Goal: Information Seeking & Learning: Learn about a topic

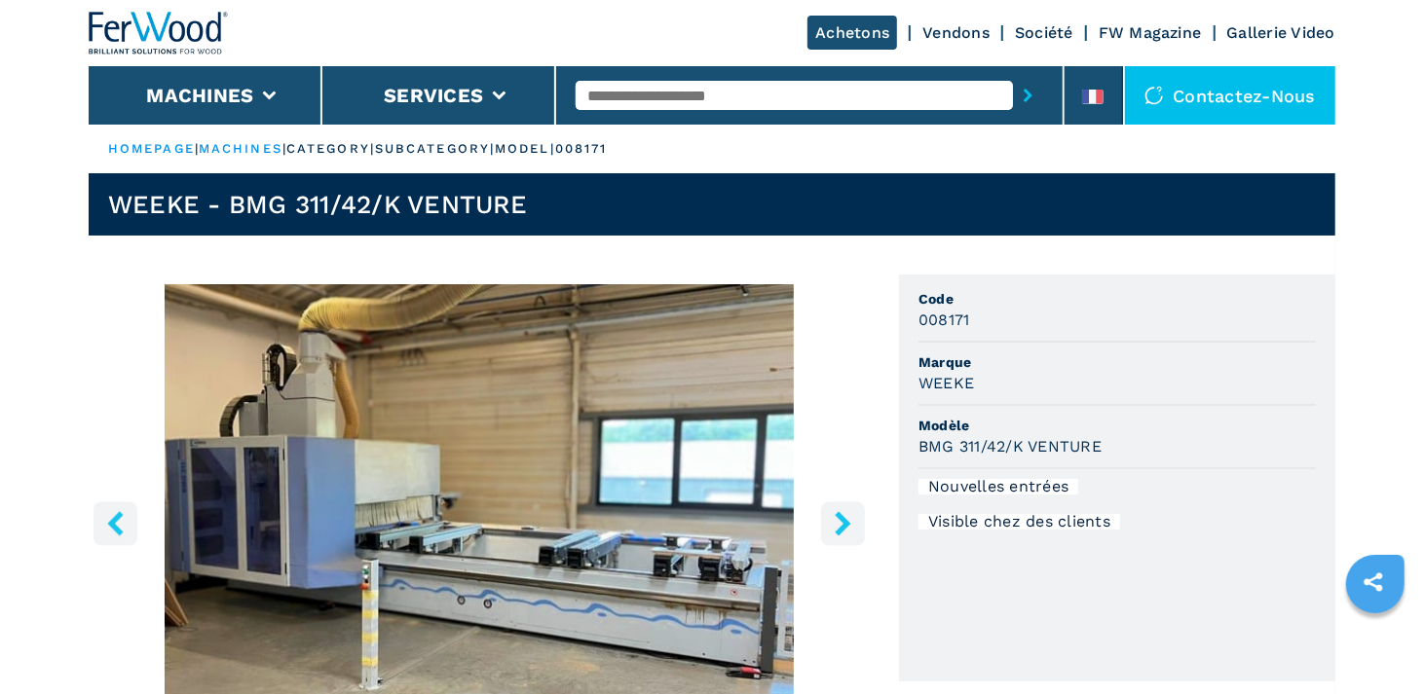
click at [459, 150] on p "subcategory |" at bounding box center [435, 149] width 120 height 18
click at [343, 149] on p "category |" at bounding box center [330, 149] width 89 height 18
click at [269, 151] on link "machines" at bounding box center [241, 148] width 84 height 15
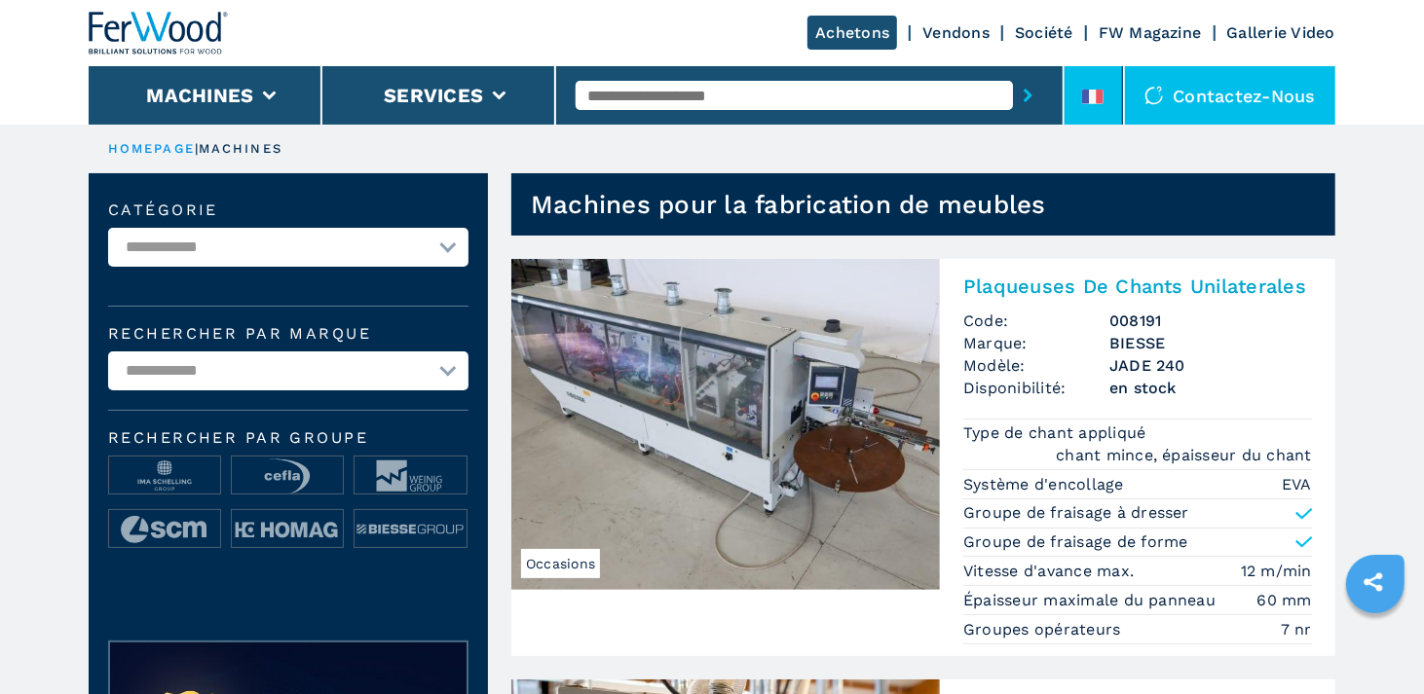
click at [1103, 95] on icon at bounding box center [1100, 97] width 8 height 15
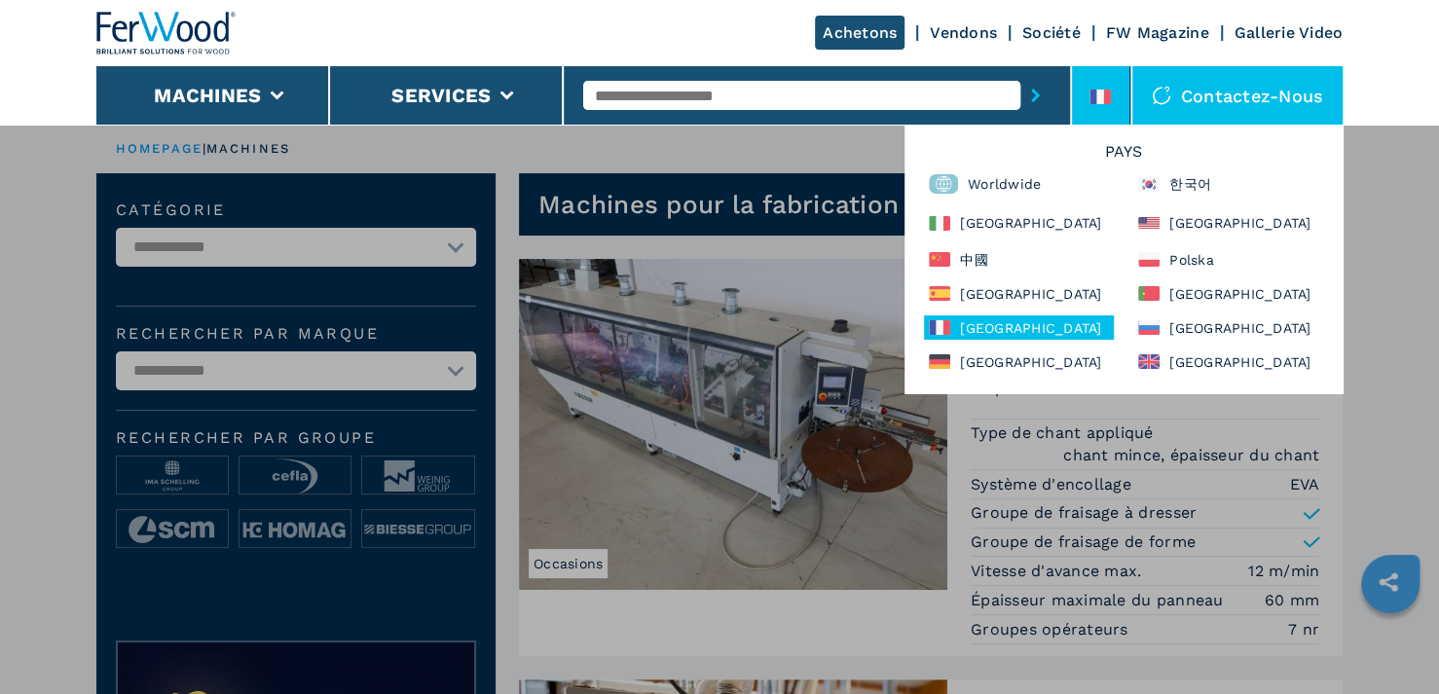
click at [700, 41] on div "Achetons Vendons Société FW Magazine Gallerie Video" at bounding box center [719, 33] width 1247 height 66
click at [1003, 327] on div "France" at bounding box center [1019, 328] width 190 height 24
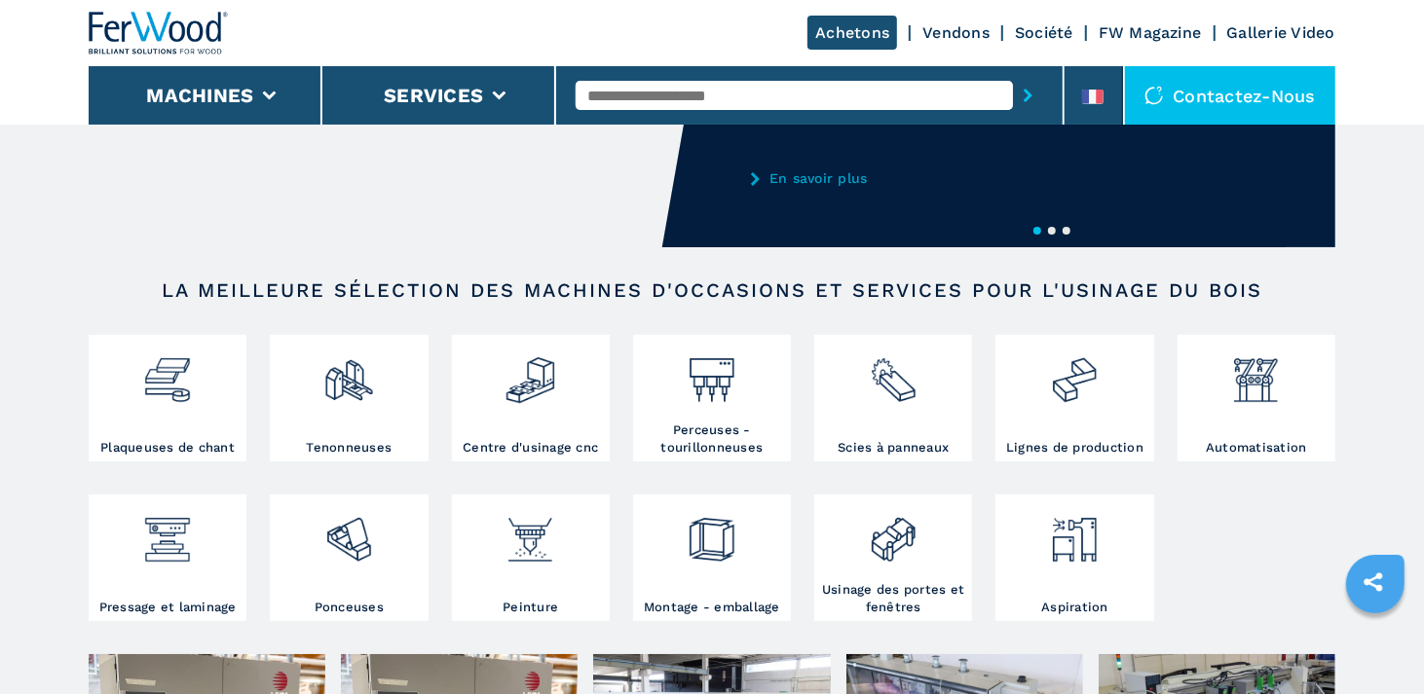
scroll to position [195, 0]
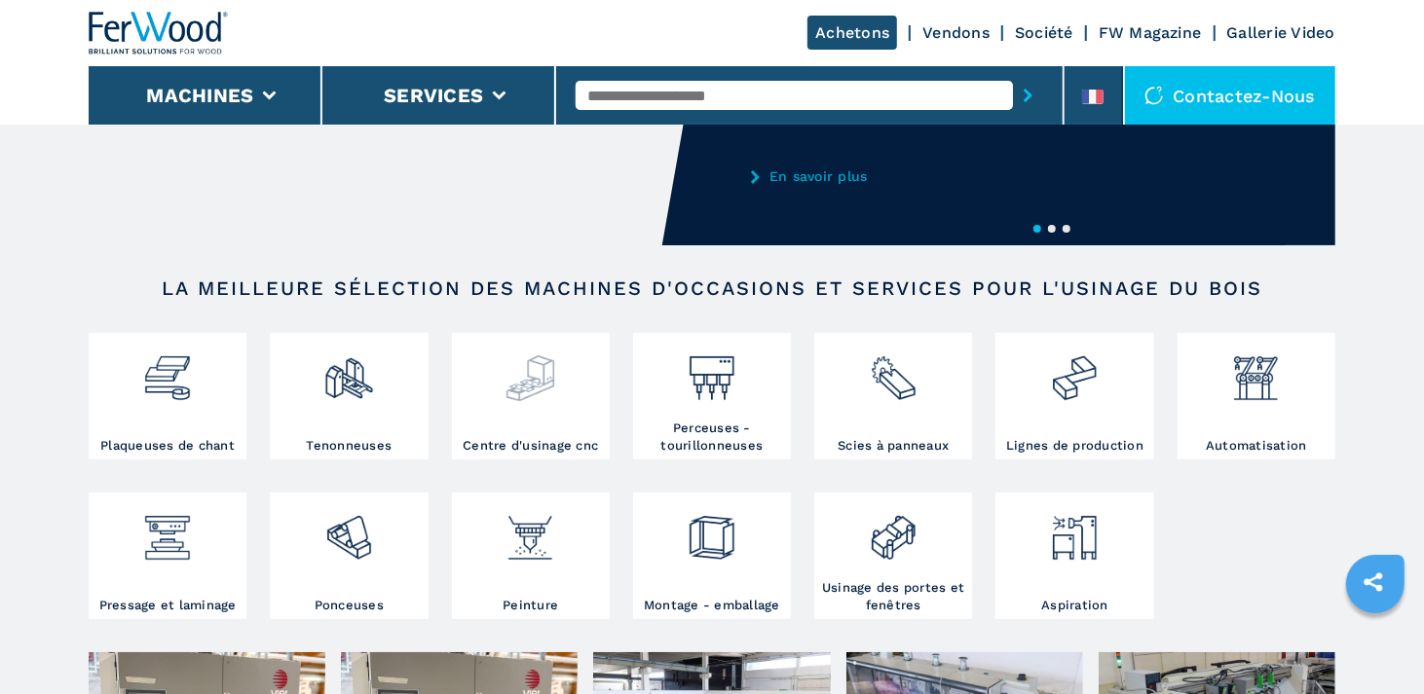
click at [541, 417] on div at bounding box center [531, 387] width 148 height 99
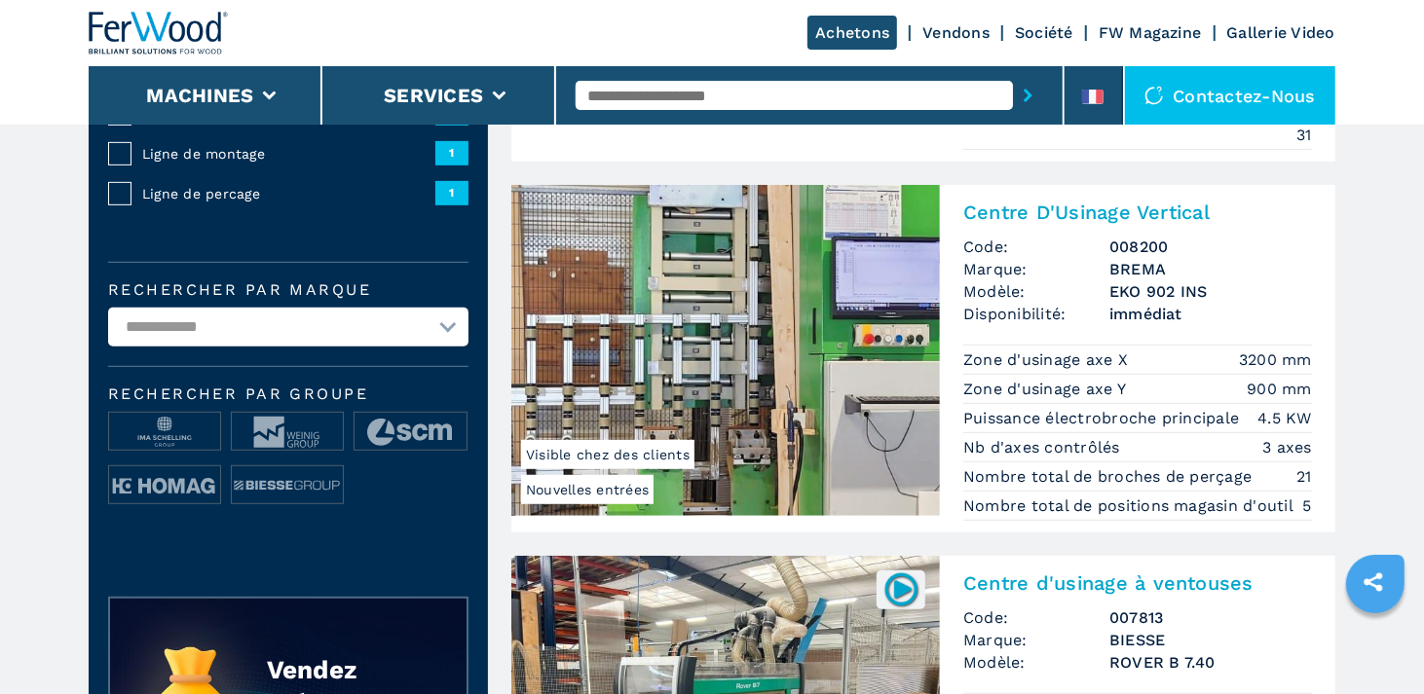
scroll to position [487, 0]
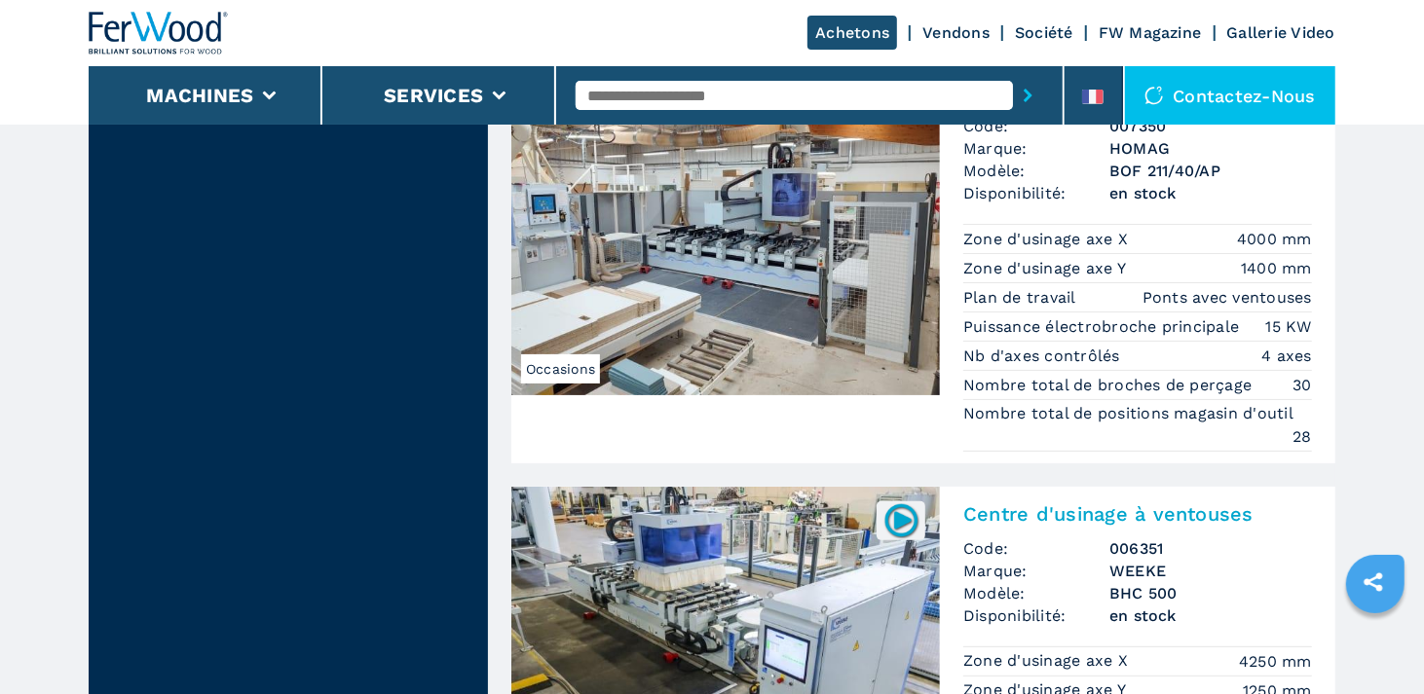
scroll to position [4674, 0]
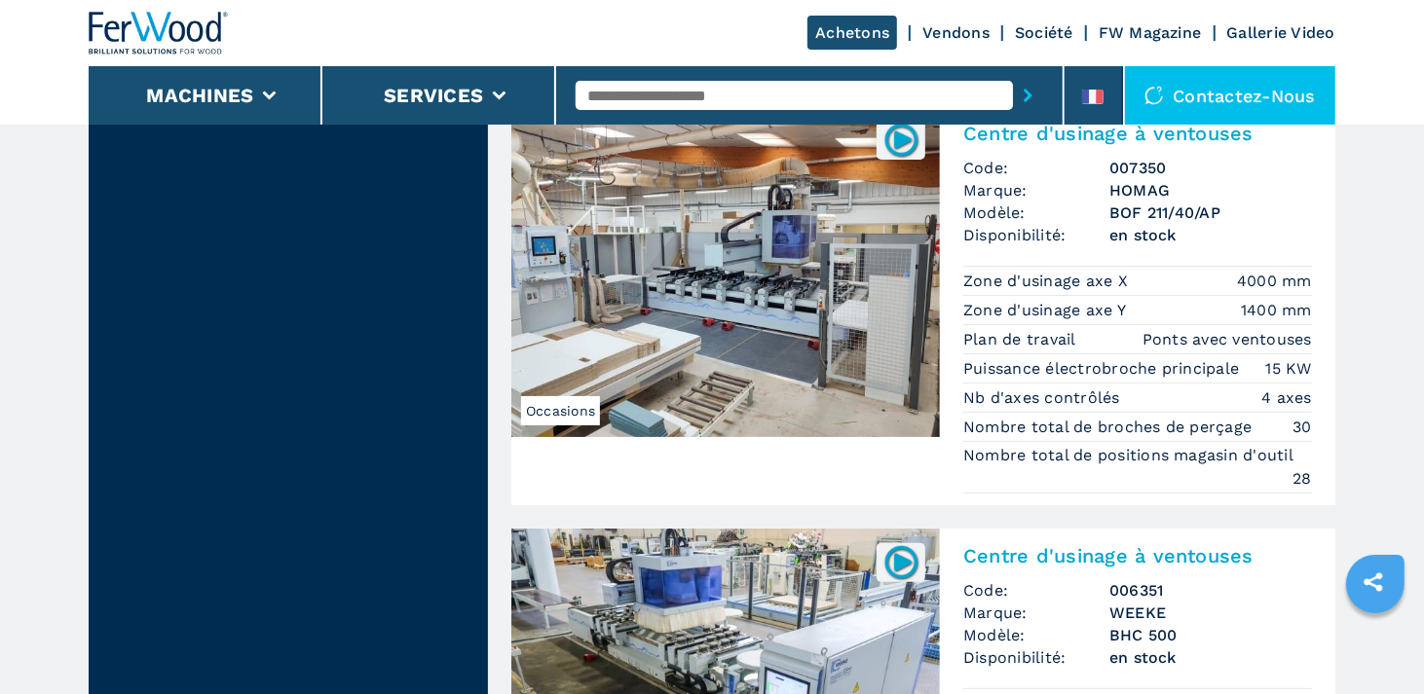
click at [787, 323] on img at bounding box center [725, 271] width 428 height 331
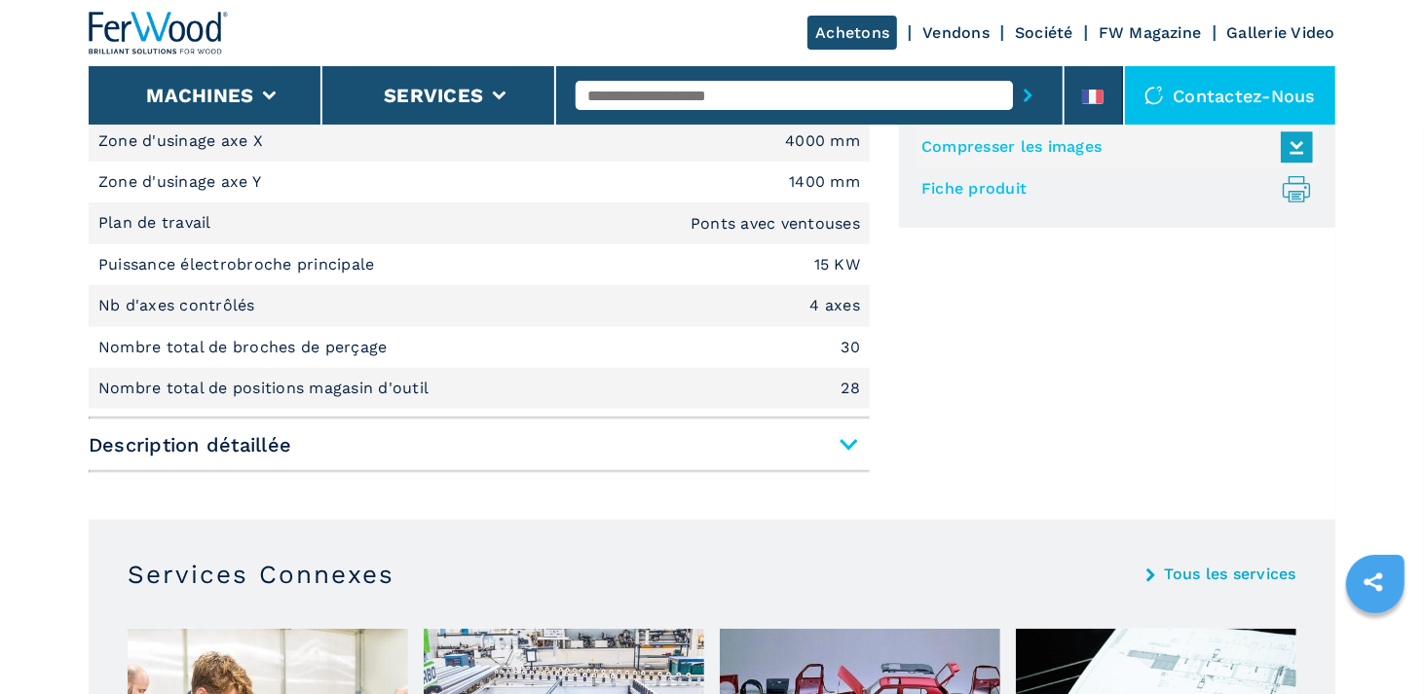
scroll to position [960, 0]
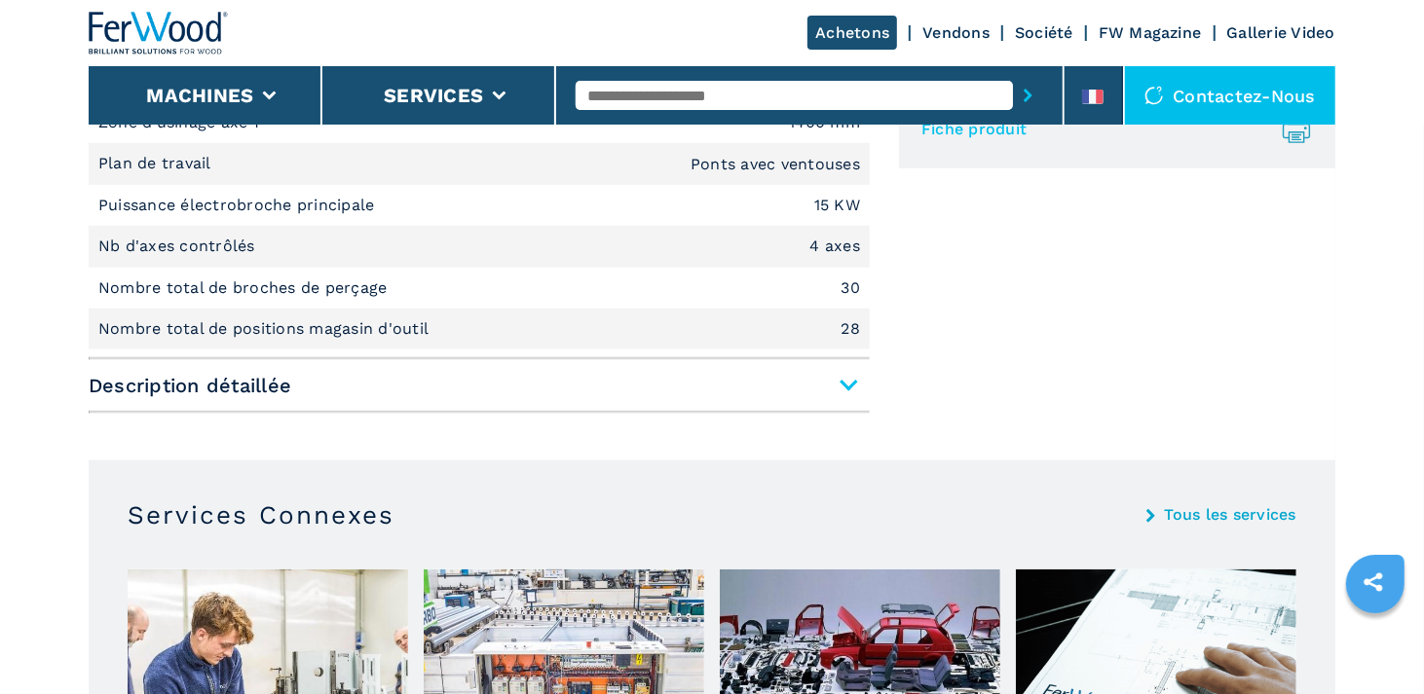
click at [840, 382] on span "Description détaillée" at bounding box center [479, 385] width 781 height 35
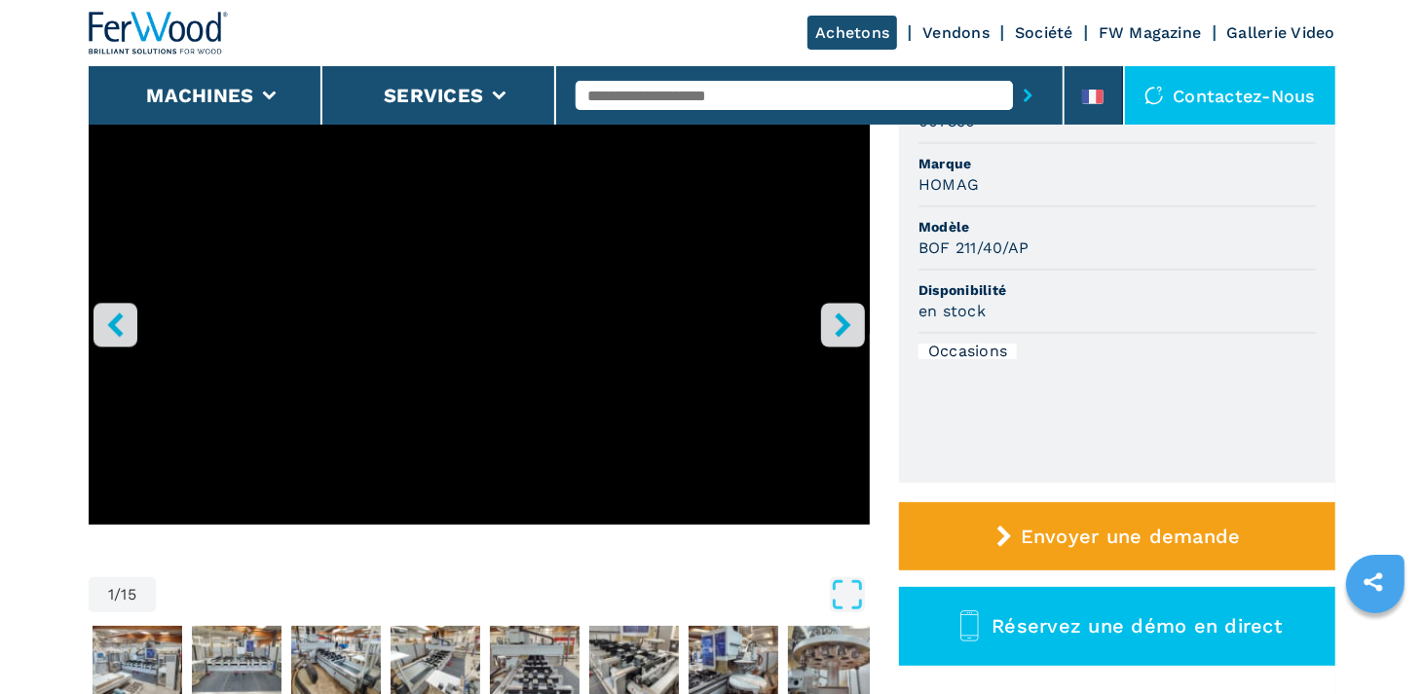
scroll to position [0, 0]
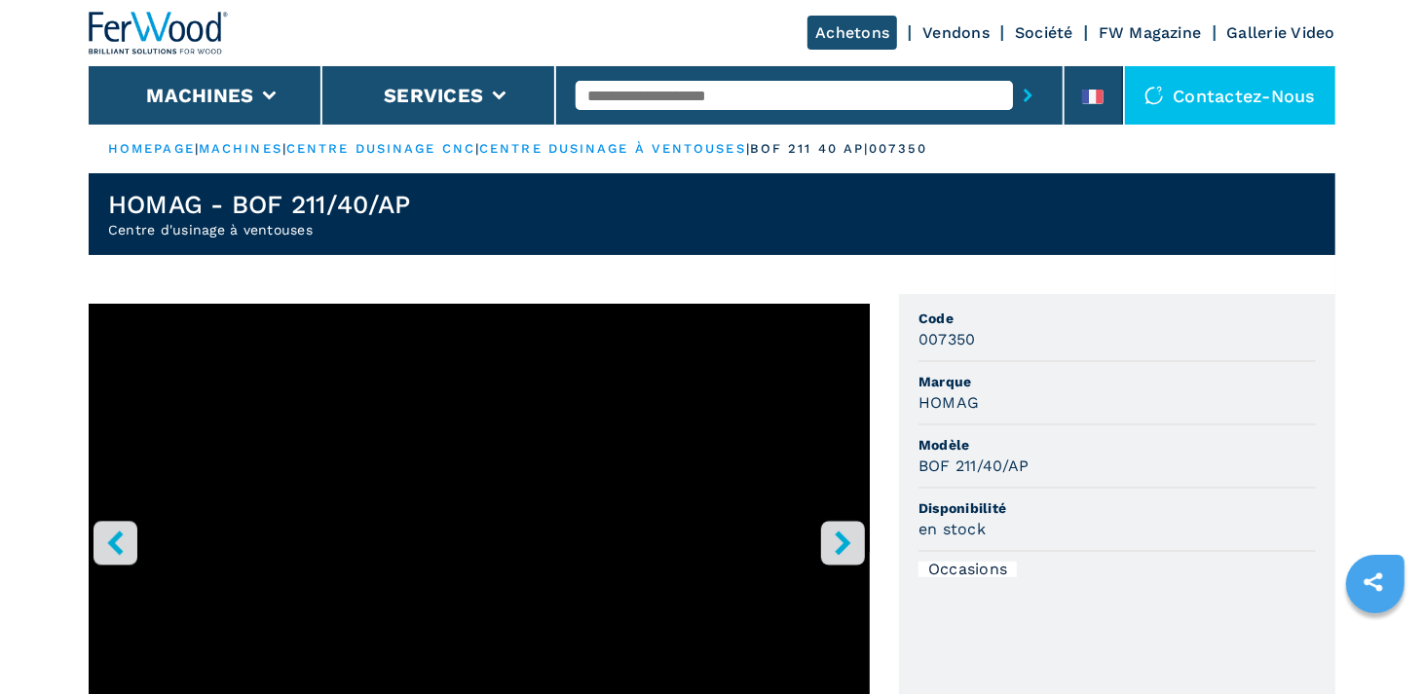
click at [840, 539] on icon "right-button" at bounding box center [843, 543] width 16 height 24
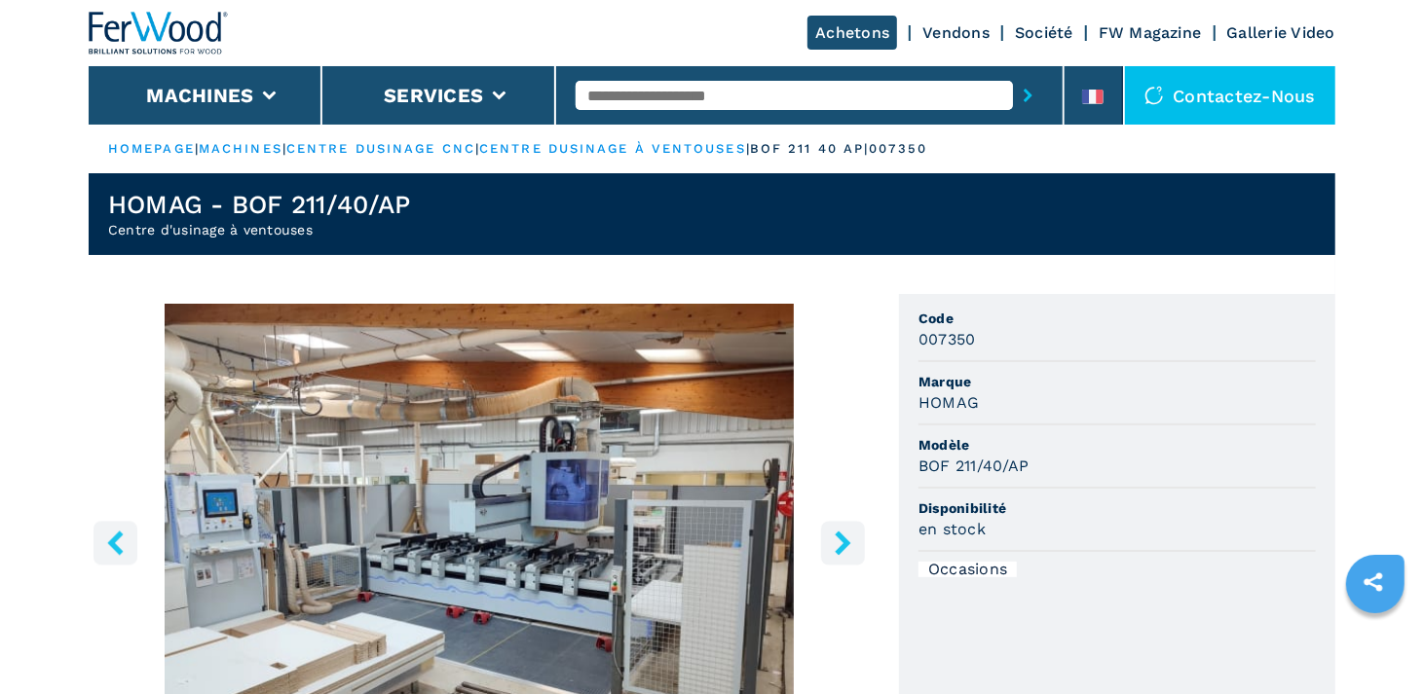
click at [840, 539] on icon "right-button" at bounding box center [843, 543] width 16 height 24
click at [839, 544] on icon "right-button" at bounding box center [843, 543] width 24 height 24
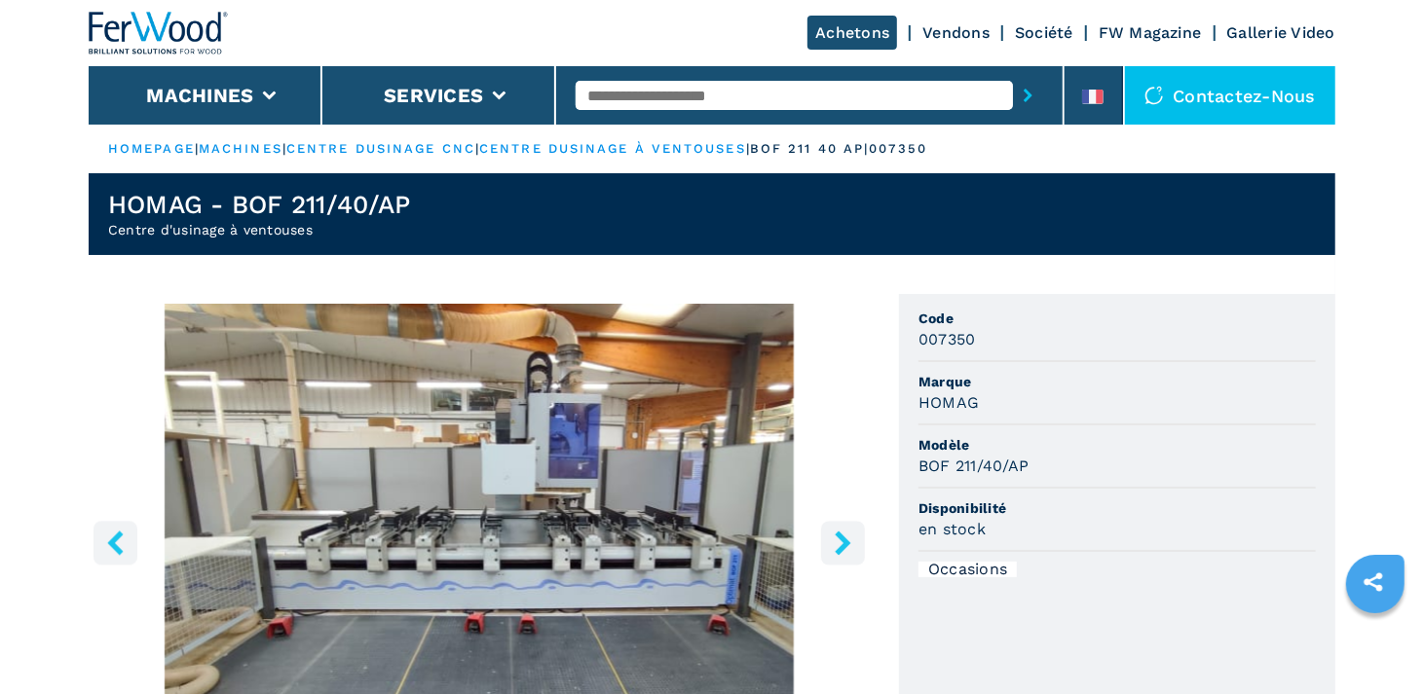
click at [839, 544] on icon "right-button" at bounding box center [843, 543] width 24 height 24
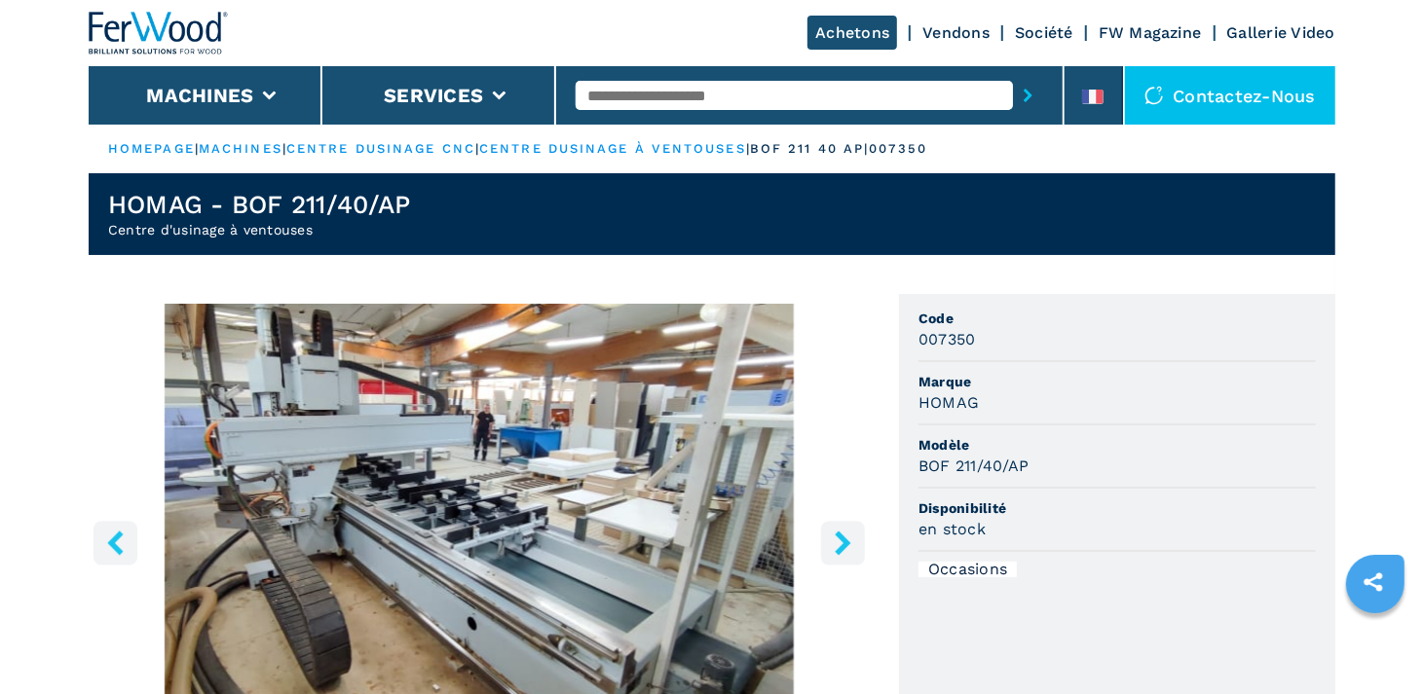
click at [840, 543] on icon "right-button" at bounding box center [843, 543] width 24 height 24
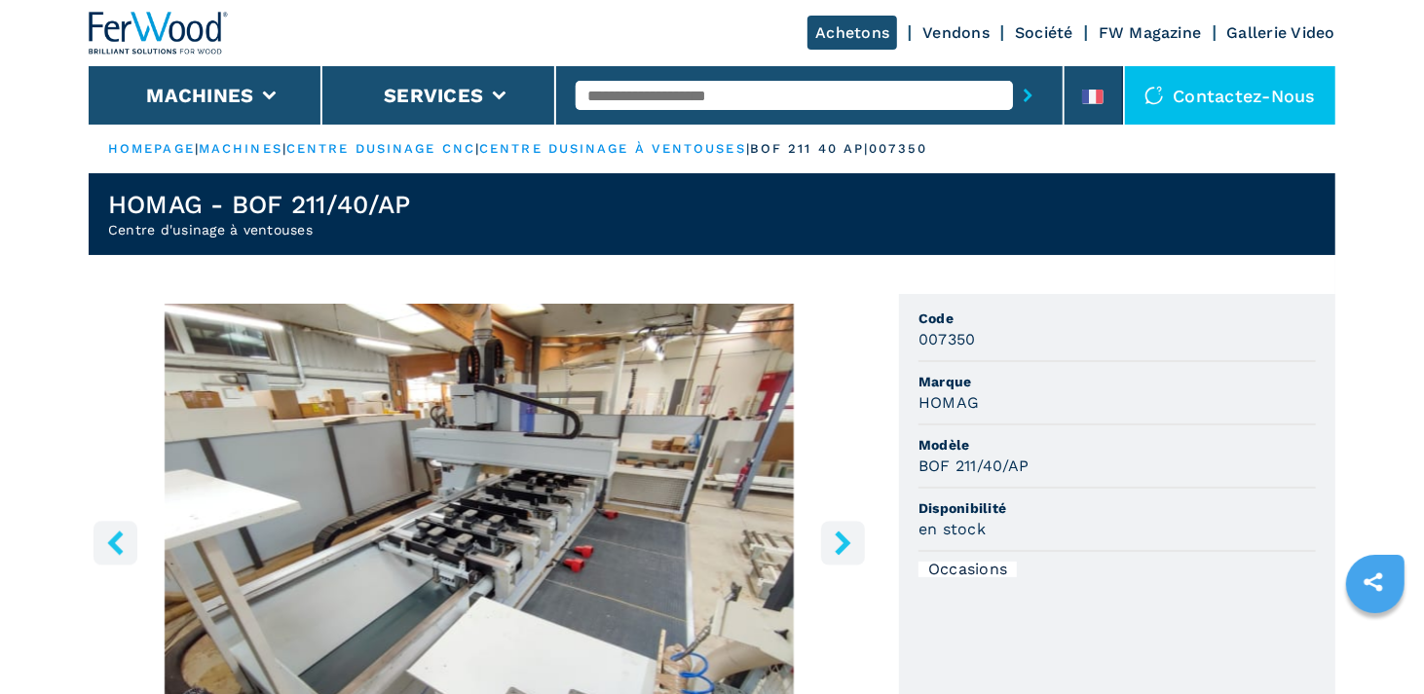
click at [840, 543] on icon "right-button" at bounding box center [843, 543] width 24 height 24
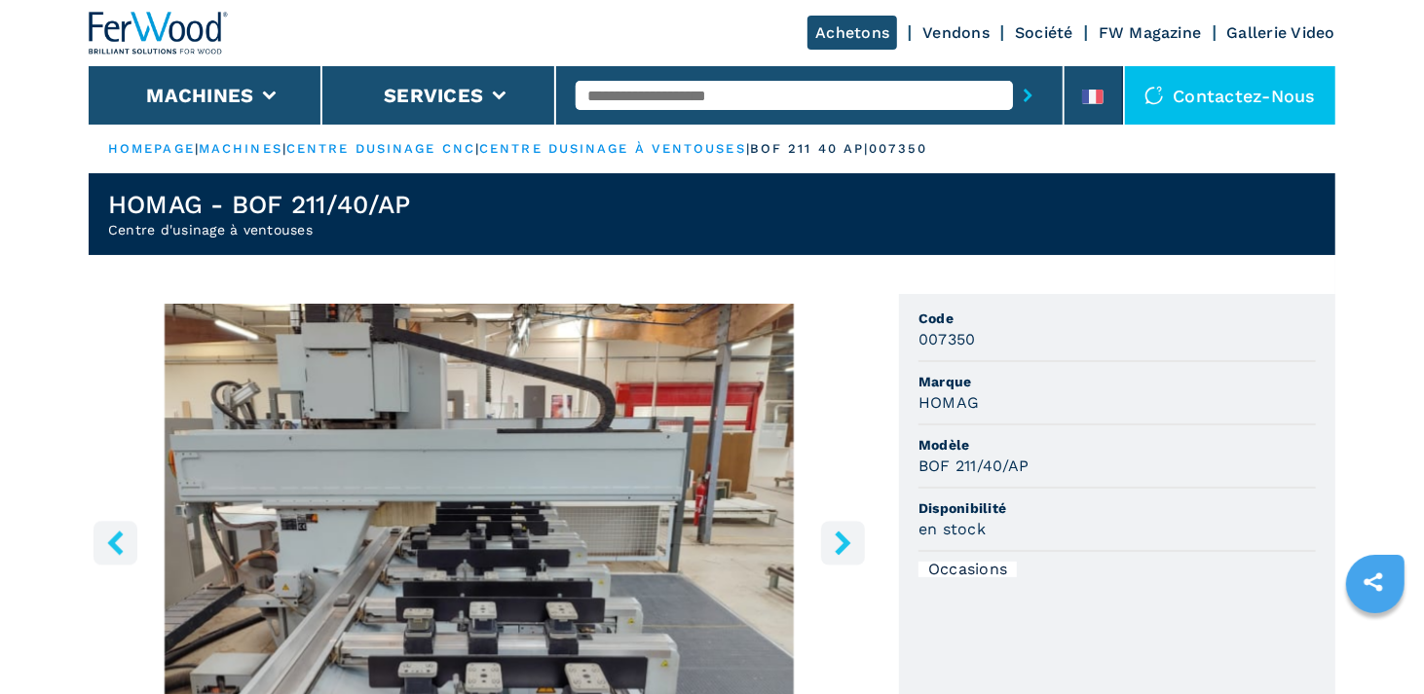
click at [840, 543] on icon "right-button" at bounding box center [843, 543] width 24 height 24
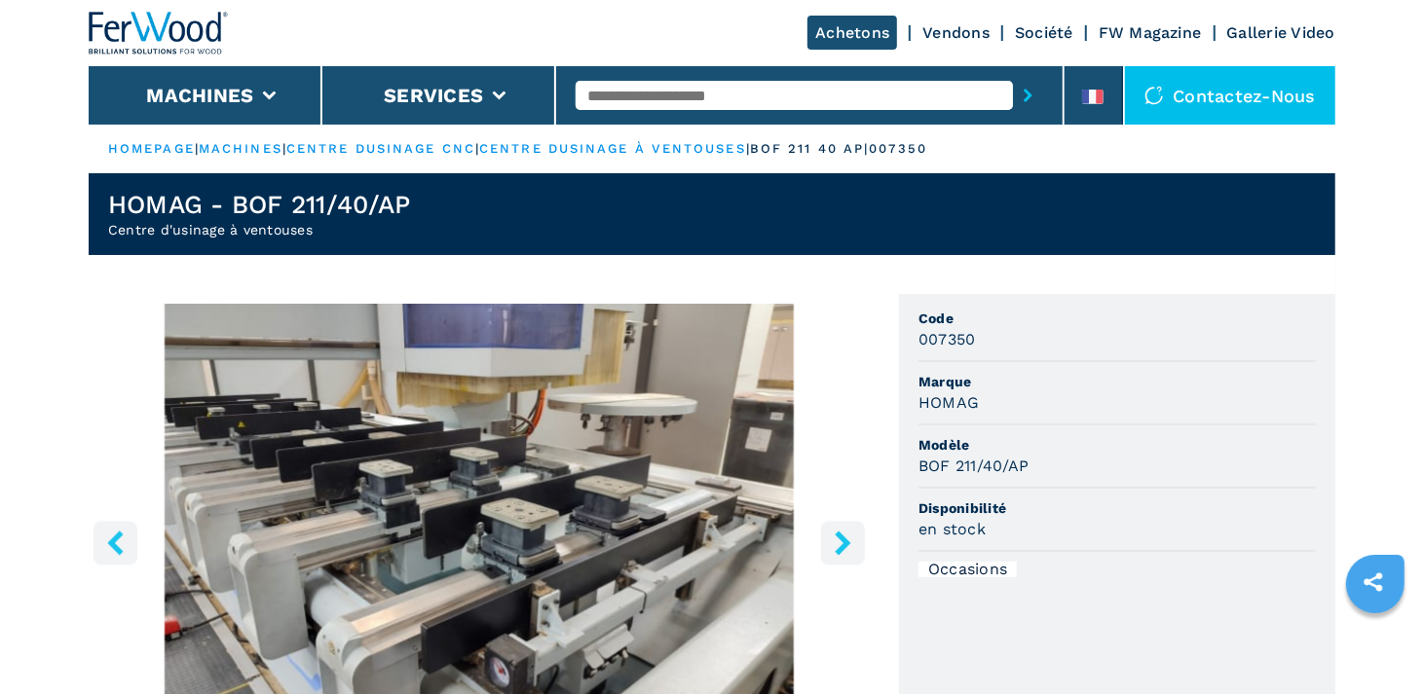
click at [840, 543] on icon "right-button" at bounding box center [843, 543] width 24 height 24
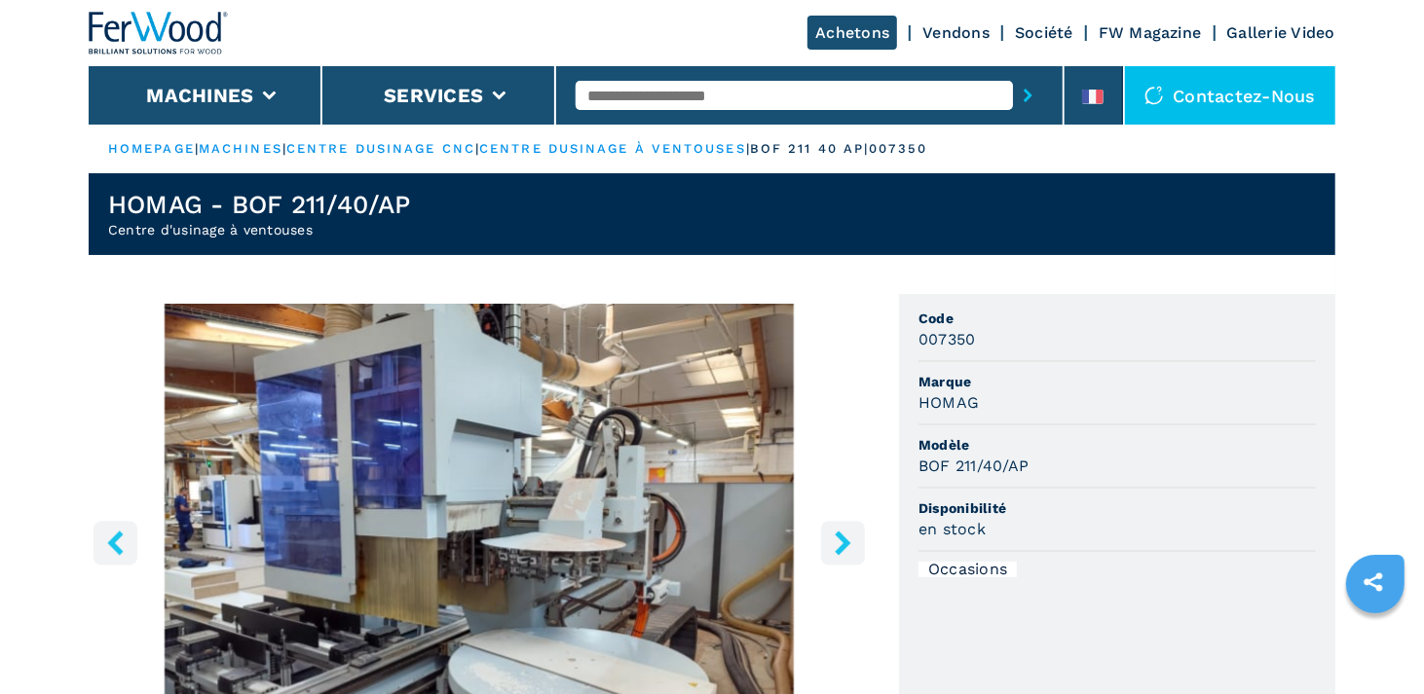
click at [840, 543] on icon "right-button" at bounding box center [843, 543] width 24 height 24
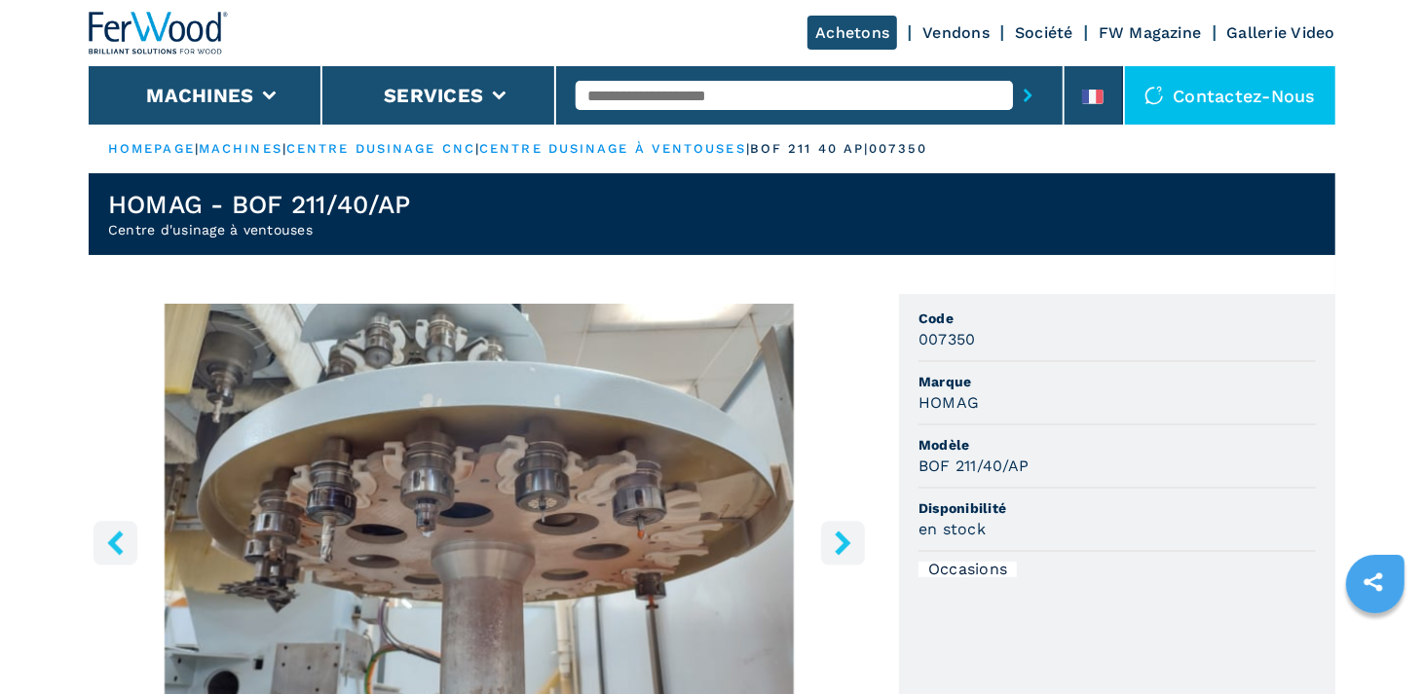
click at [840, 543] on icon "right-button" at bounding box center [843, 543] width 24 height 24
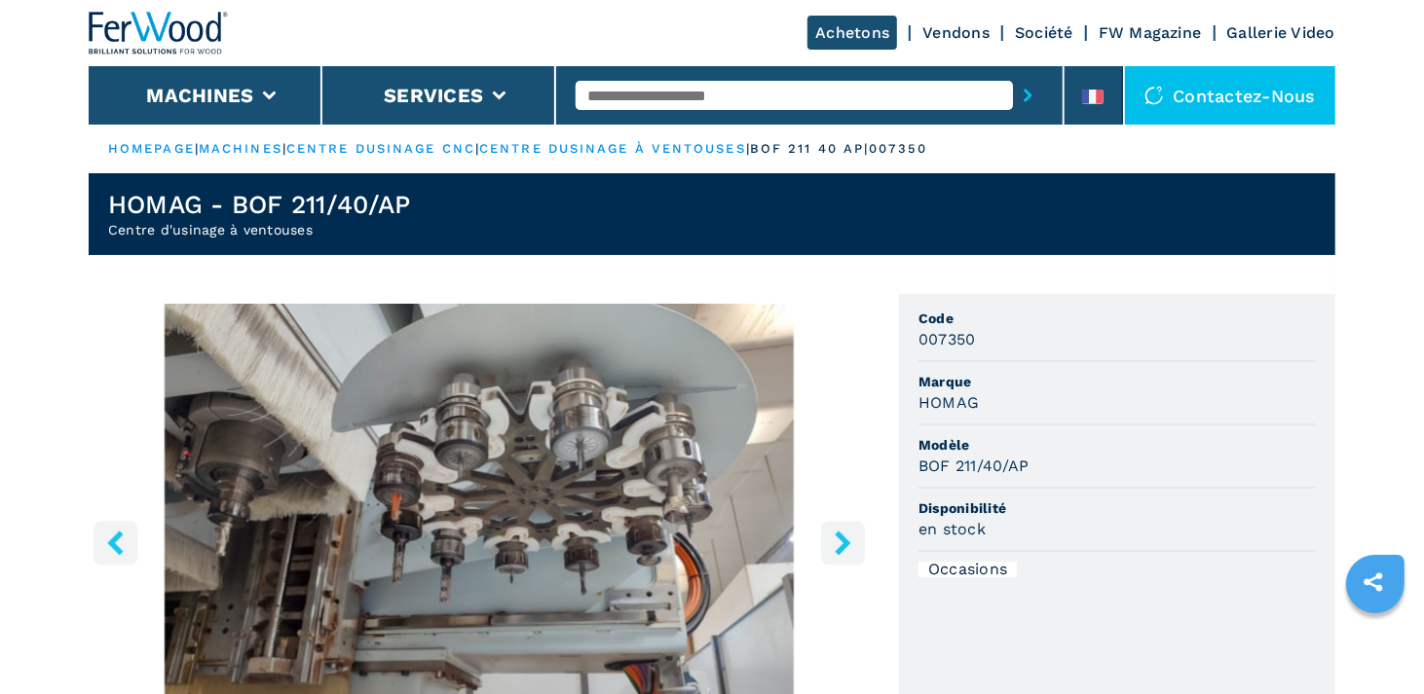
click at [840, 543] on icon "right-button" at bounding box center [843, 543] width 24 height 24
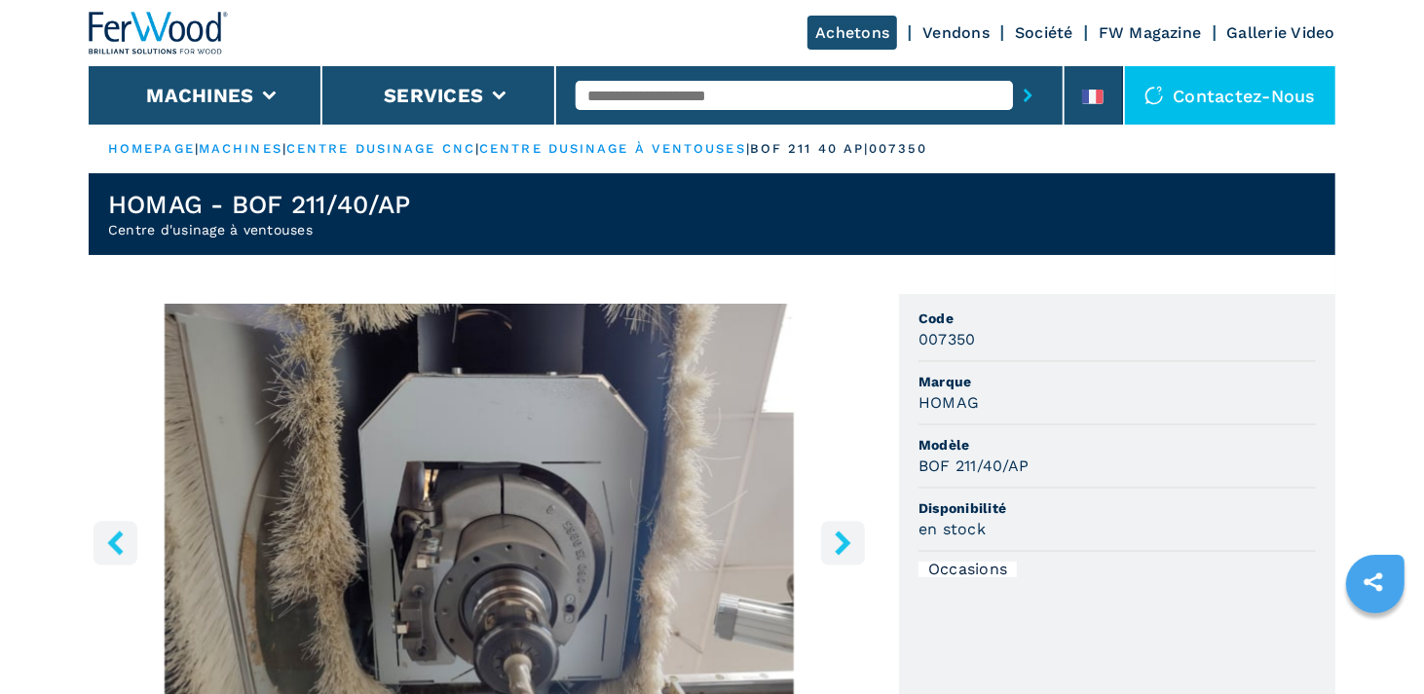
click at [840, 543] on icon "right-button" at bounding box center [843, 543] width 24 height 24
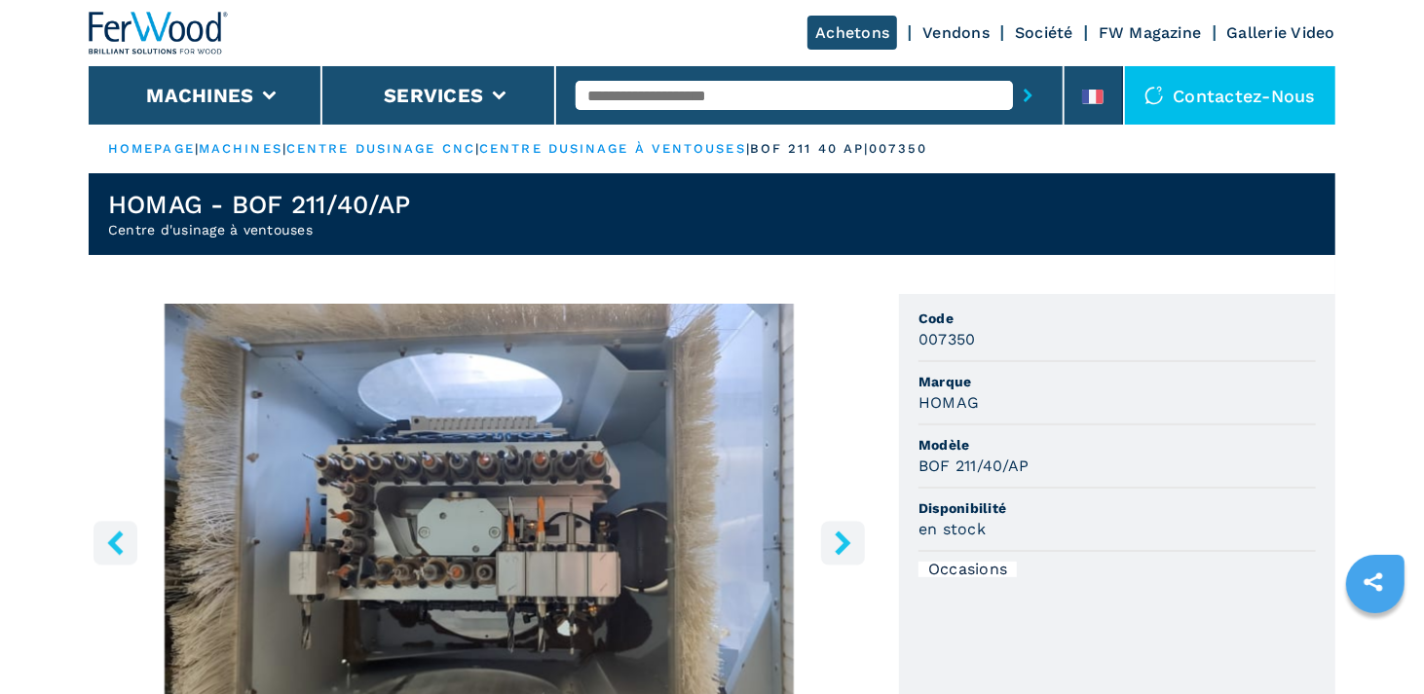
click at [840, 543] on icon "right-button" at bounding box center [843, 543] width 24 height 24
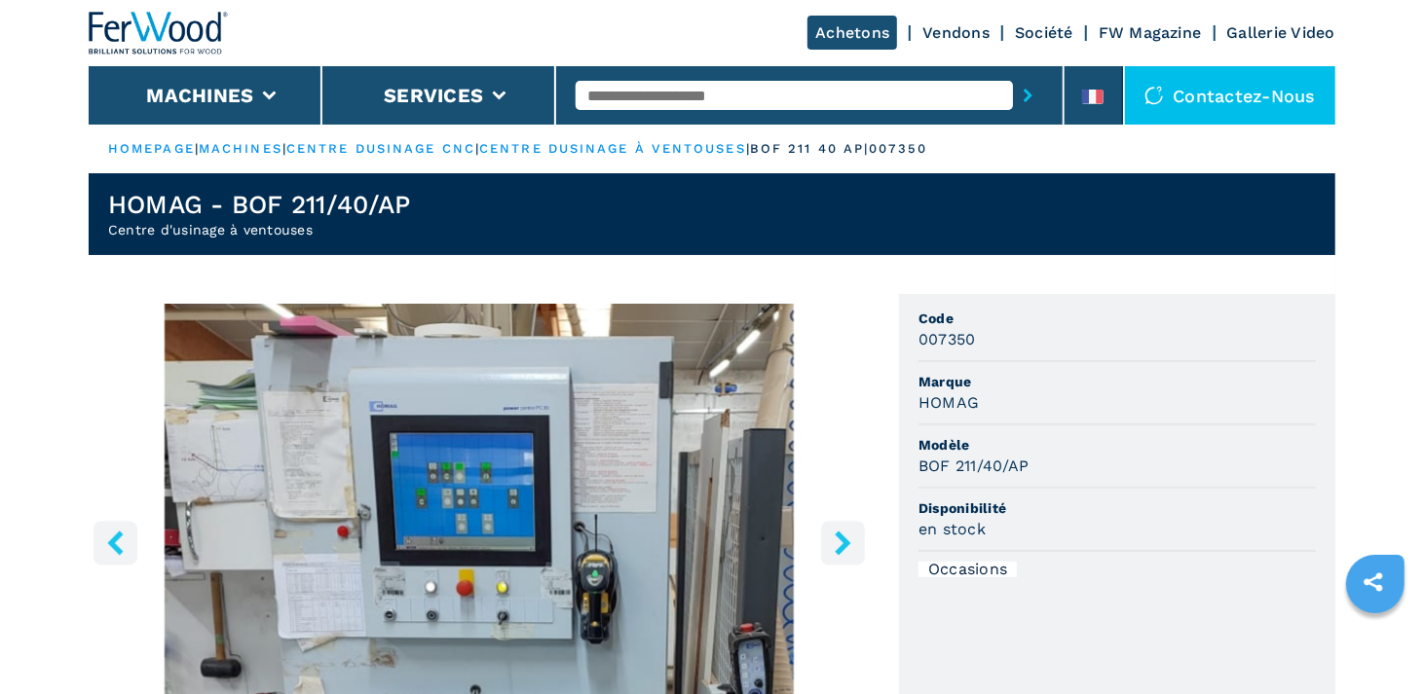
click at [840, 543] on icon "right-button" at bounding box center [843, 543] width 24 height 24
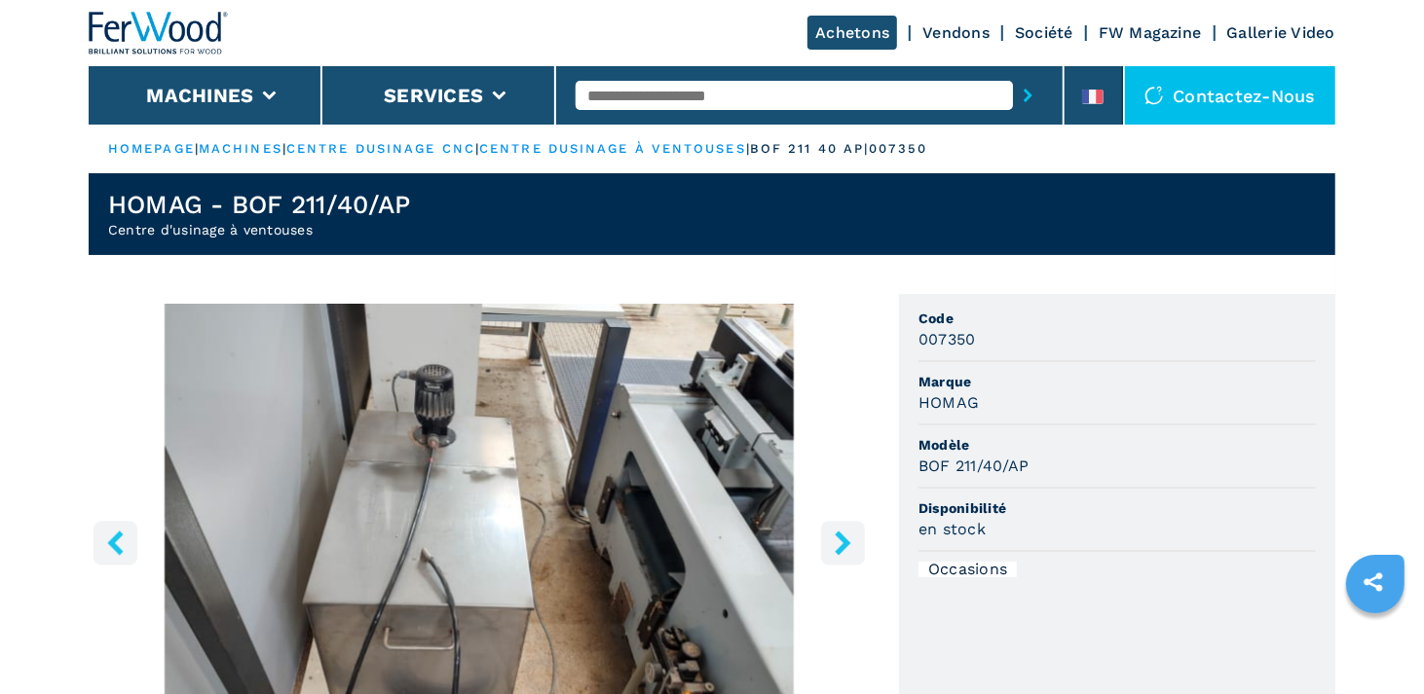
click at [840, 543] on icon "right-button" at bounding box center [843, 543] width 24 height 24
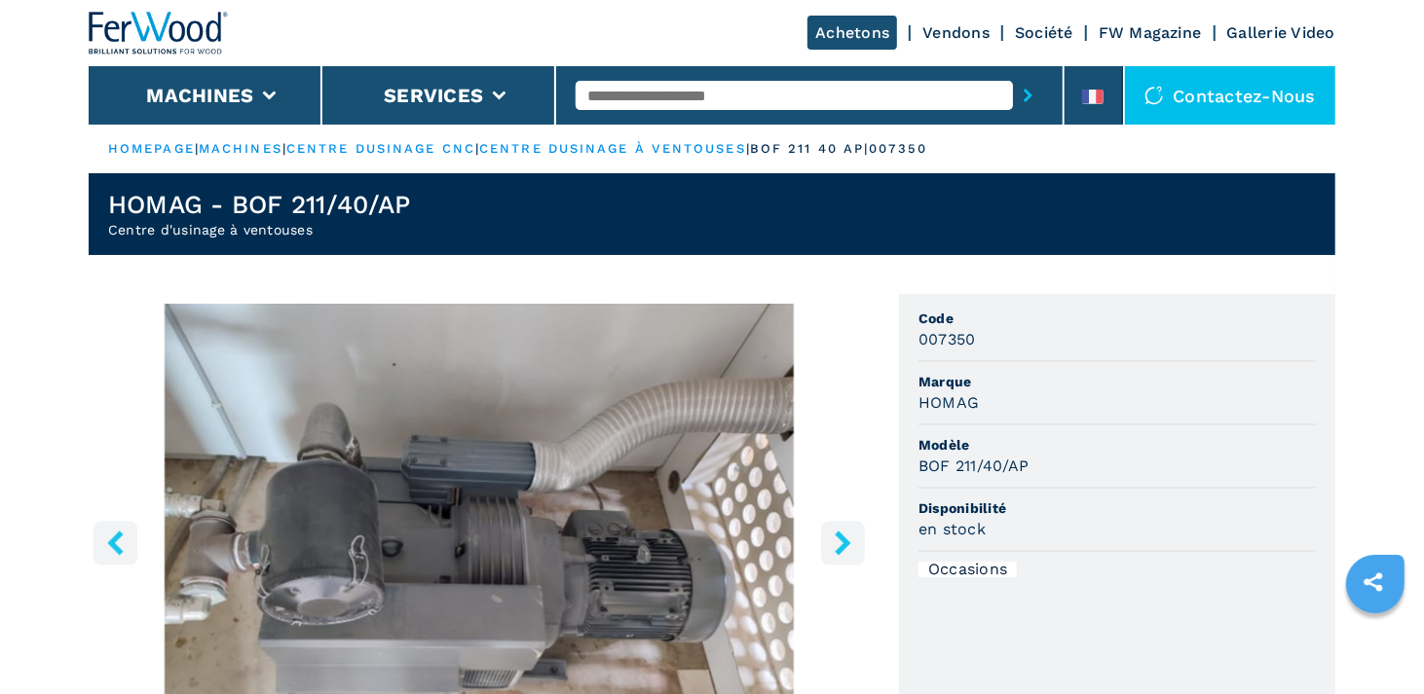
click at [840, 543] on icon "right-button" at bounding box center [843, 543] width 24 height 24
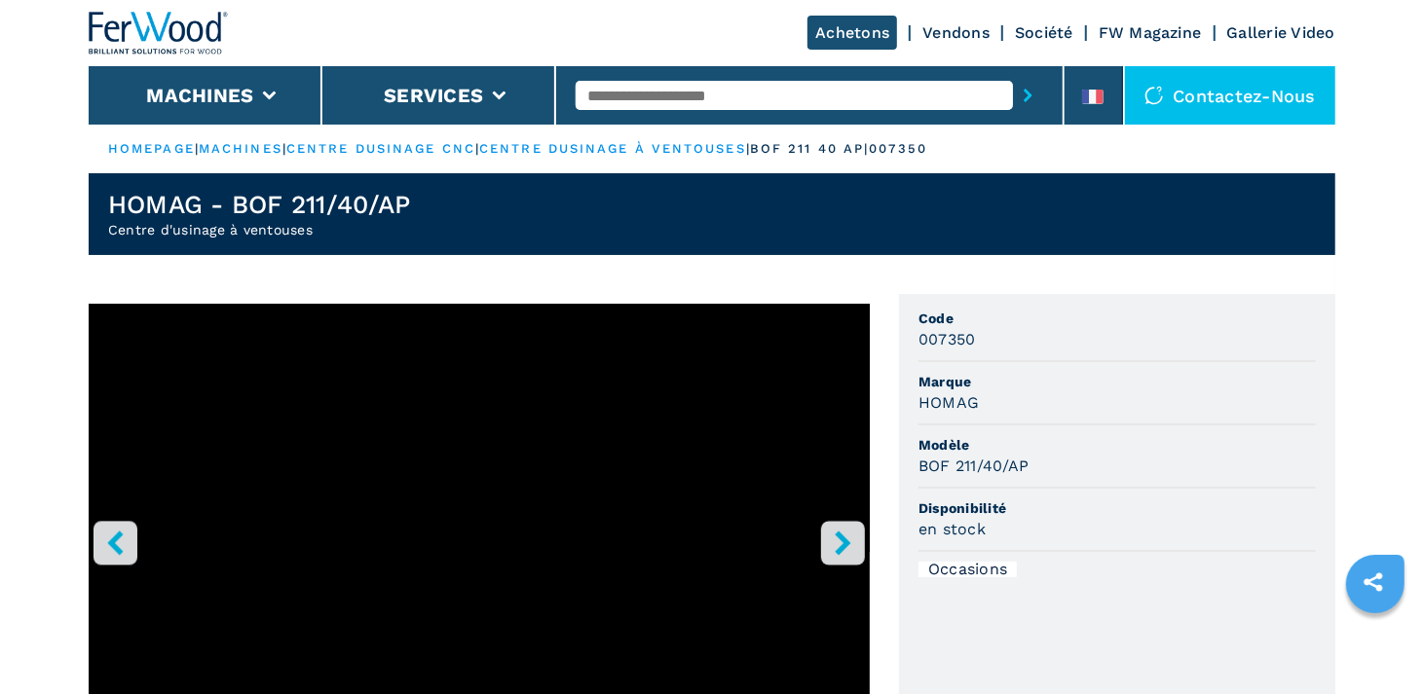
click at [841, 543] on icon "right-button" at bounding box center [843, 543] width 24 height 24
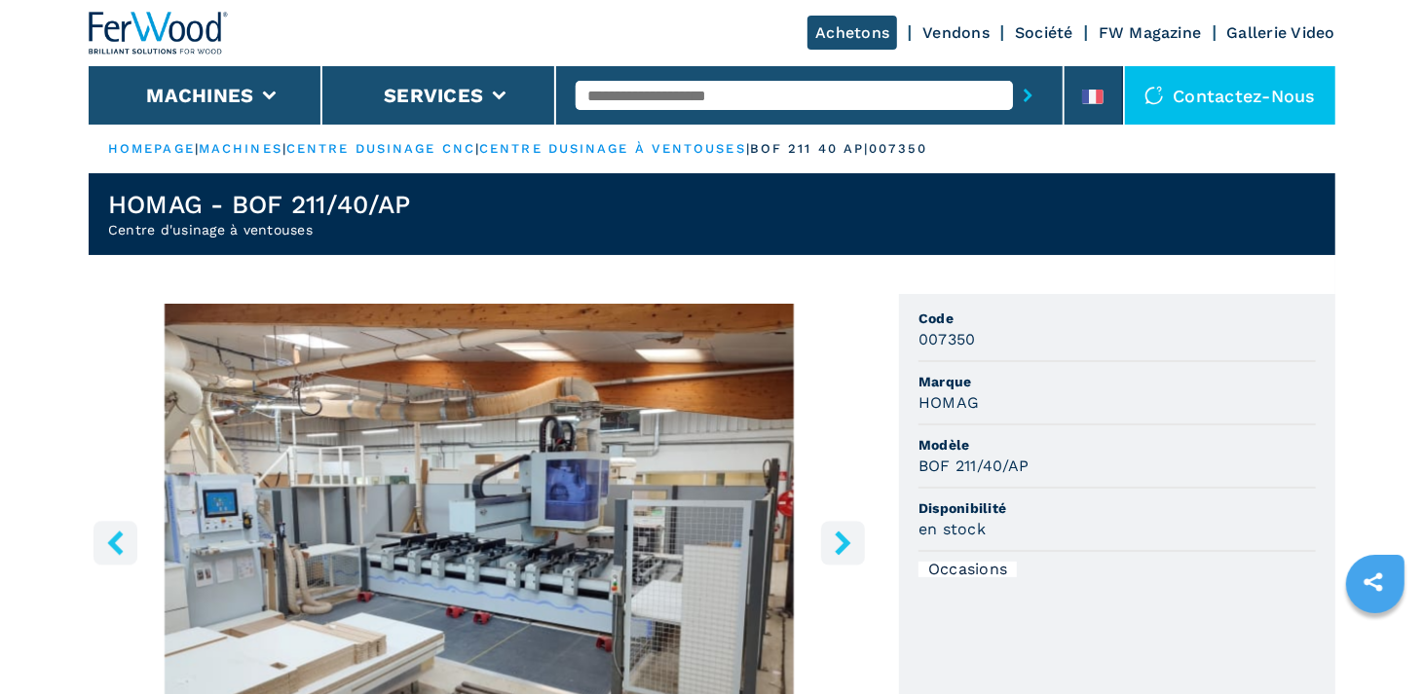
click at [841, 543] on icon "right-button" at bounding box center [843, 543] width 24 height 24
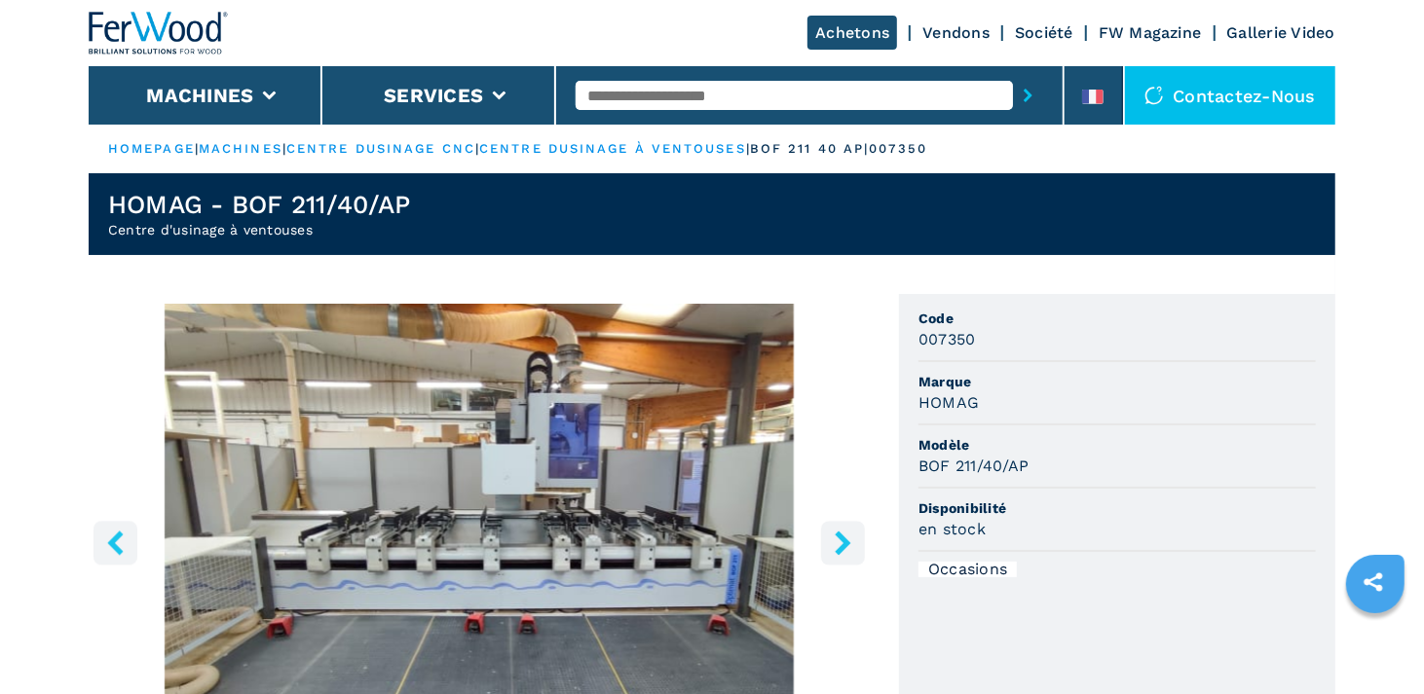
click at [842, 542] on icon "right-button" at bounding box center [843, 543] width 24 height 24
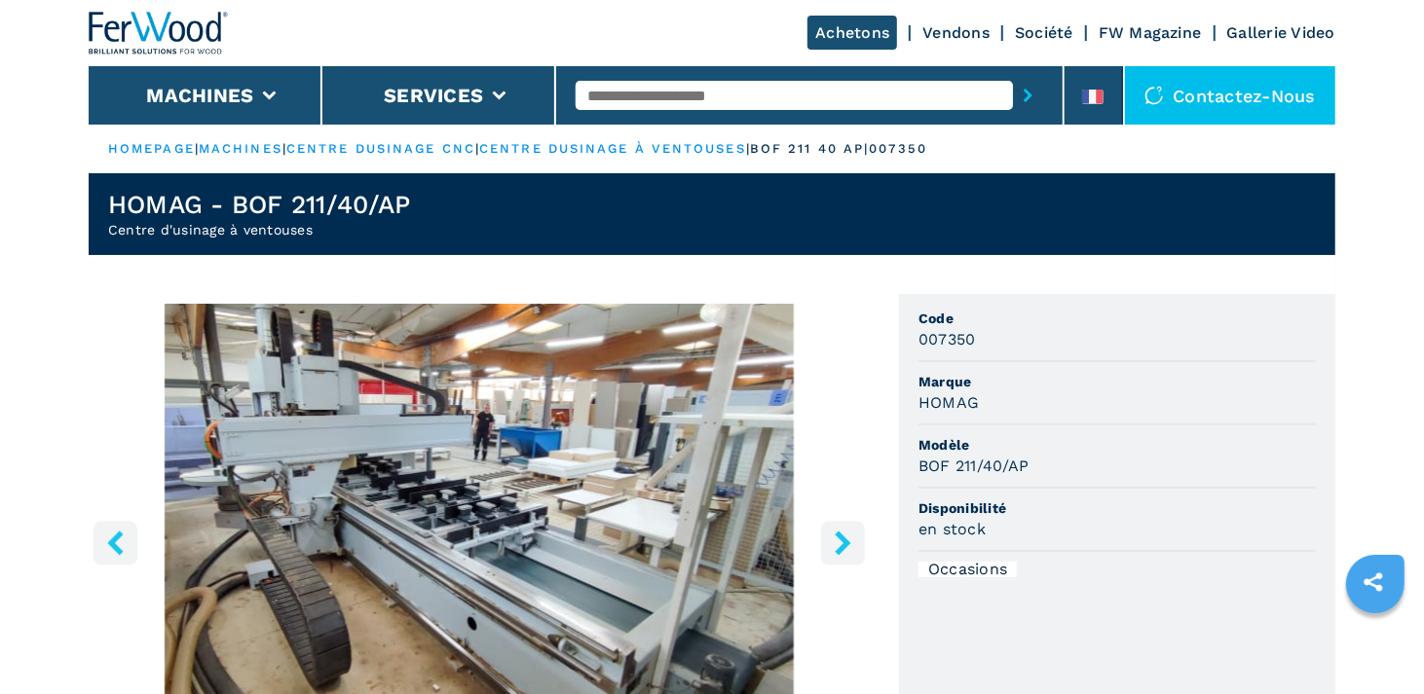
click at [842, 542] on icon "right-button" at bounding box center [843, 543] width 24 height 24
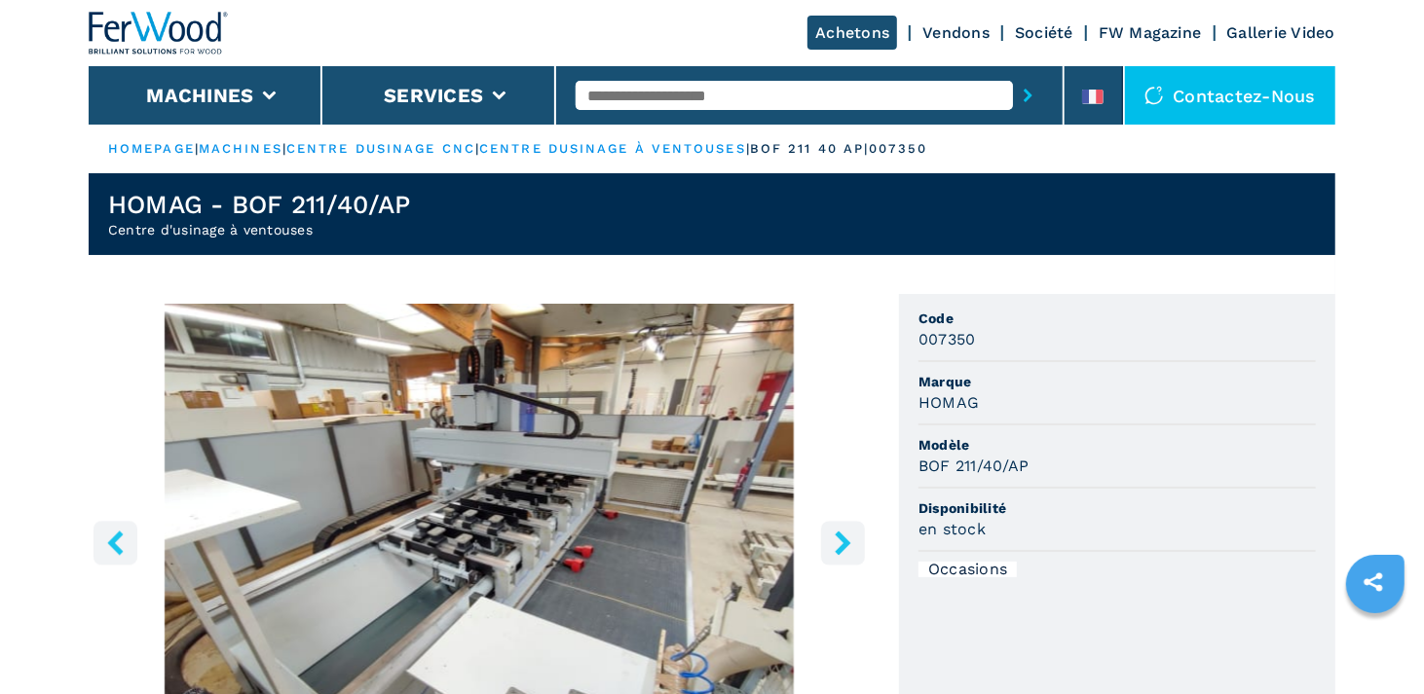
click at [842, 542] on icon "right-button" at bounding box center [843, 543] width 24 height 24
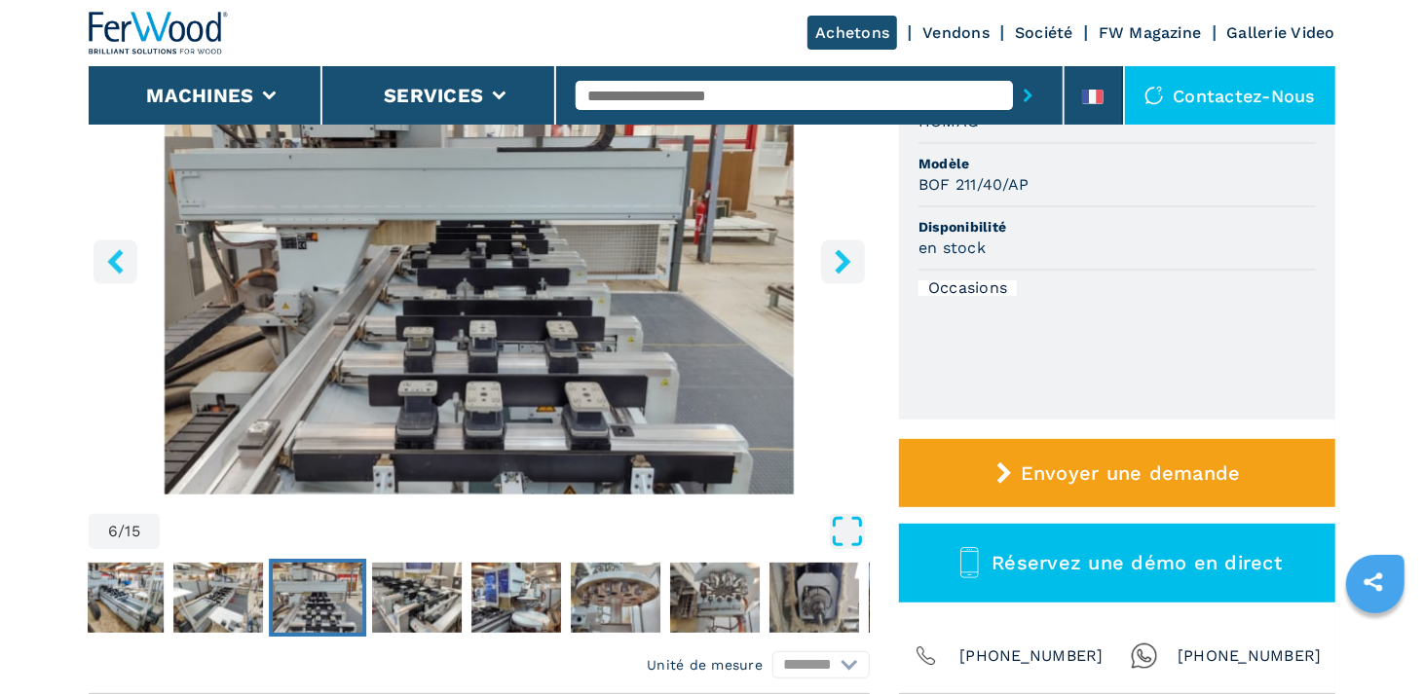
scroll to position [292, 0]
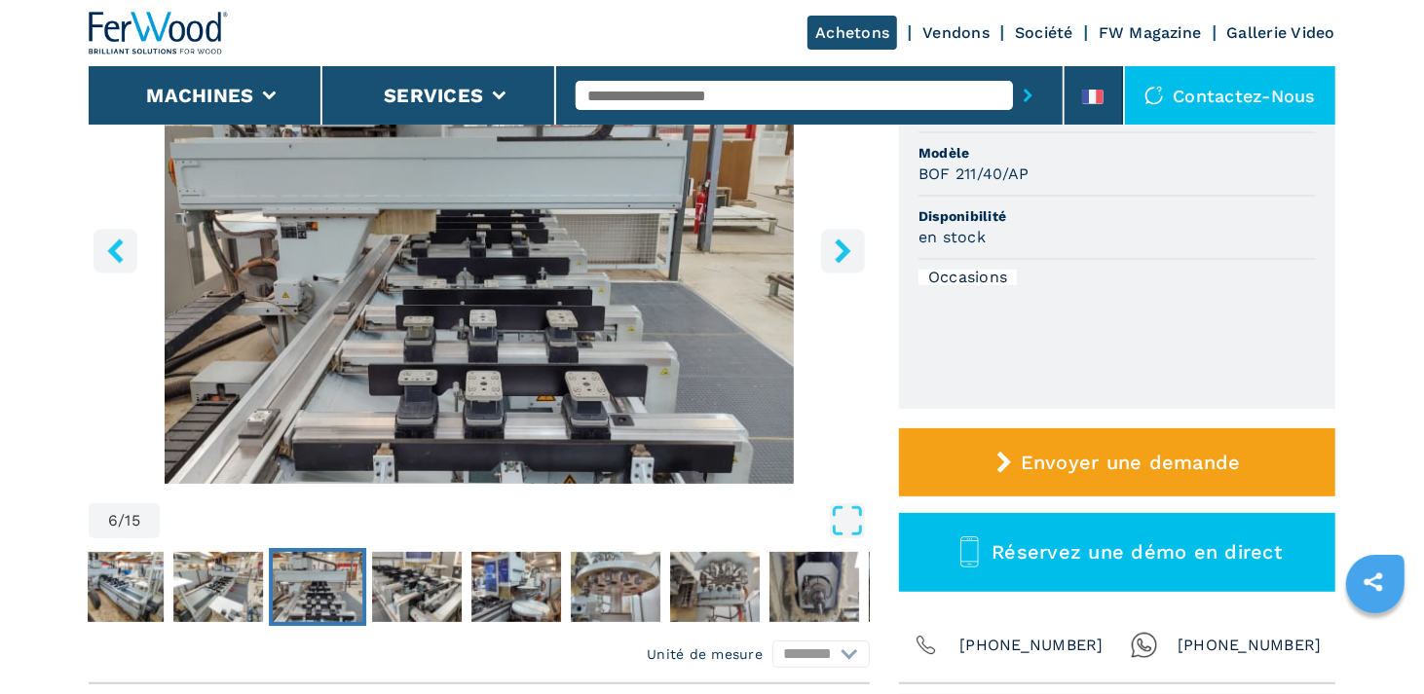
click at [126, 249] on icon "left-button" at bounding box center [115, 251] width 24 height 24
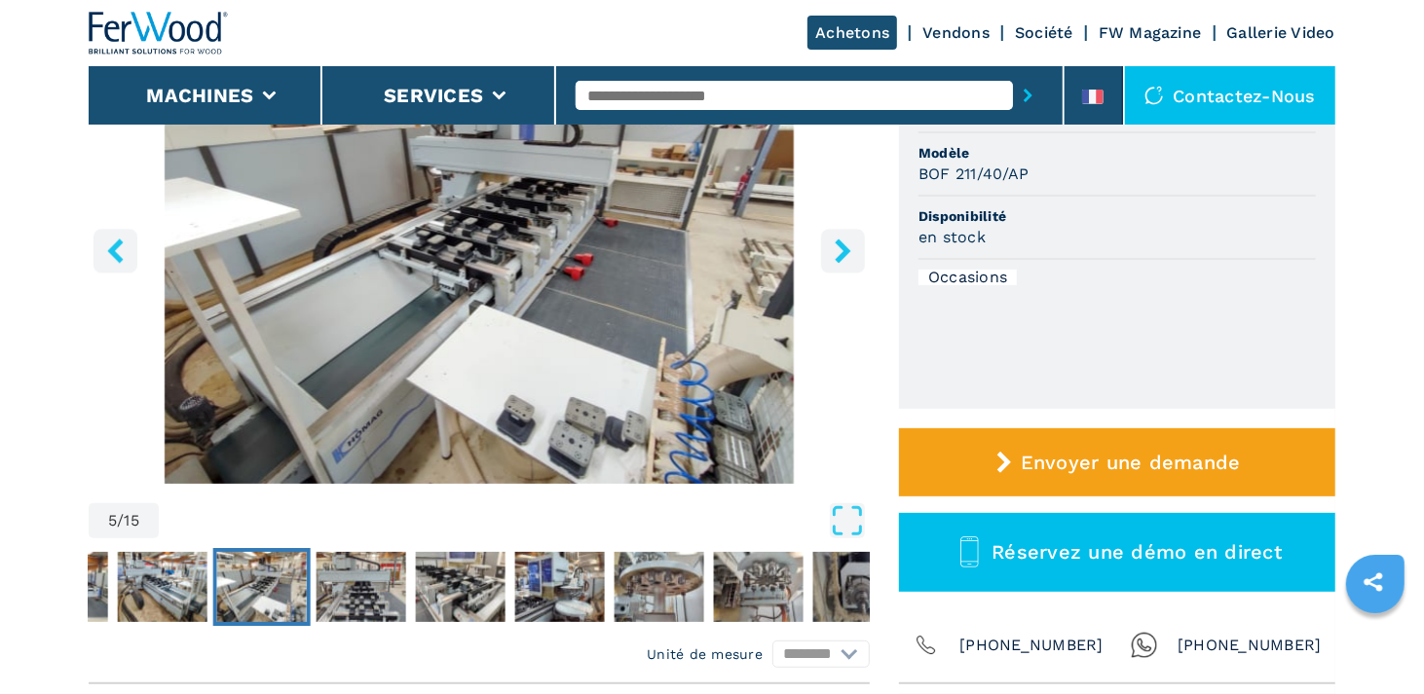
click at [831, 248] on icon "right-button" at bounding box center [843, 251] width 24 height 24
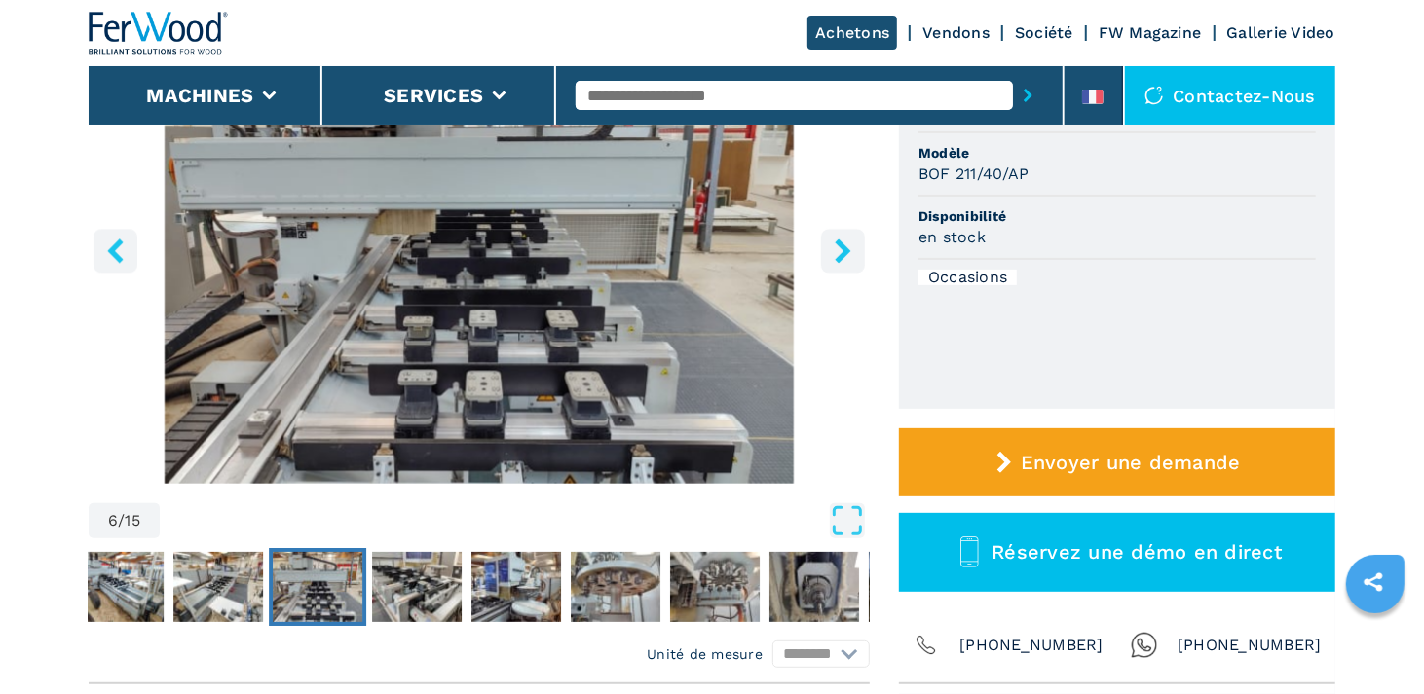
click at [840, 247] on icon "right-button" at bounding box center [843, 251] width 24 height 24
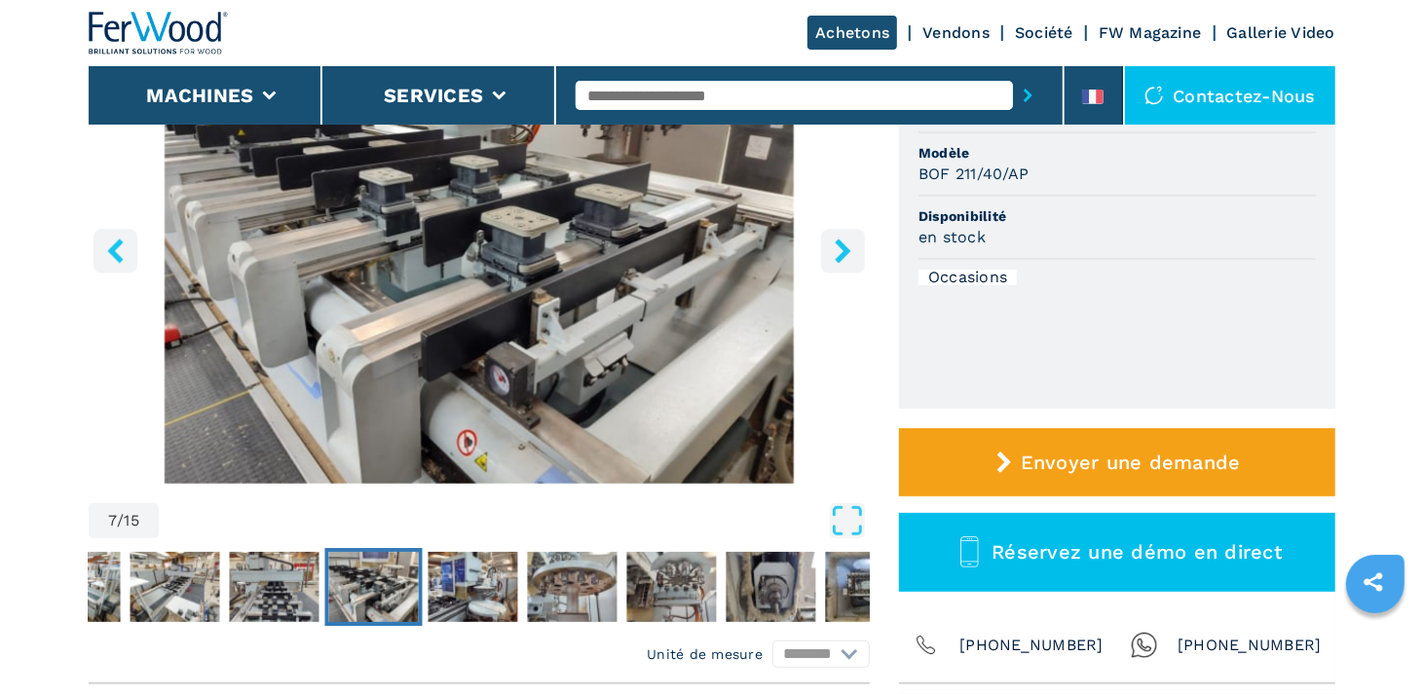
click at [839, 254] on icon "right-button" at bounding box center [843, 251] width 24 height 24
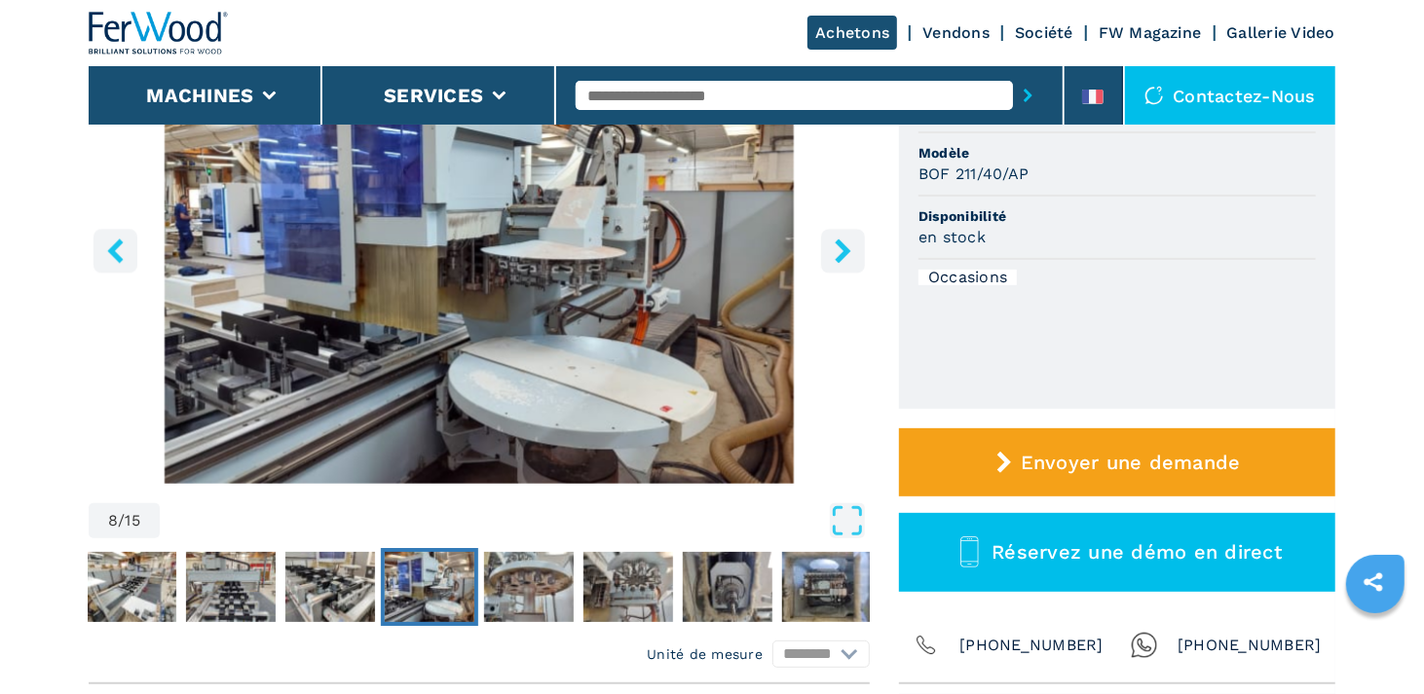
click at [839, 254] on icon "right-button" at bounding box center [843, 251] width 24 height 24
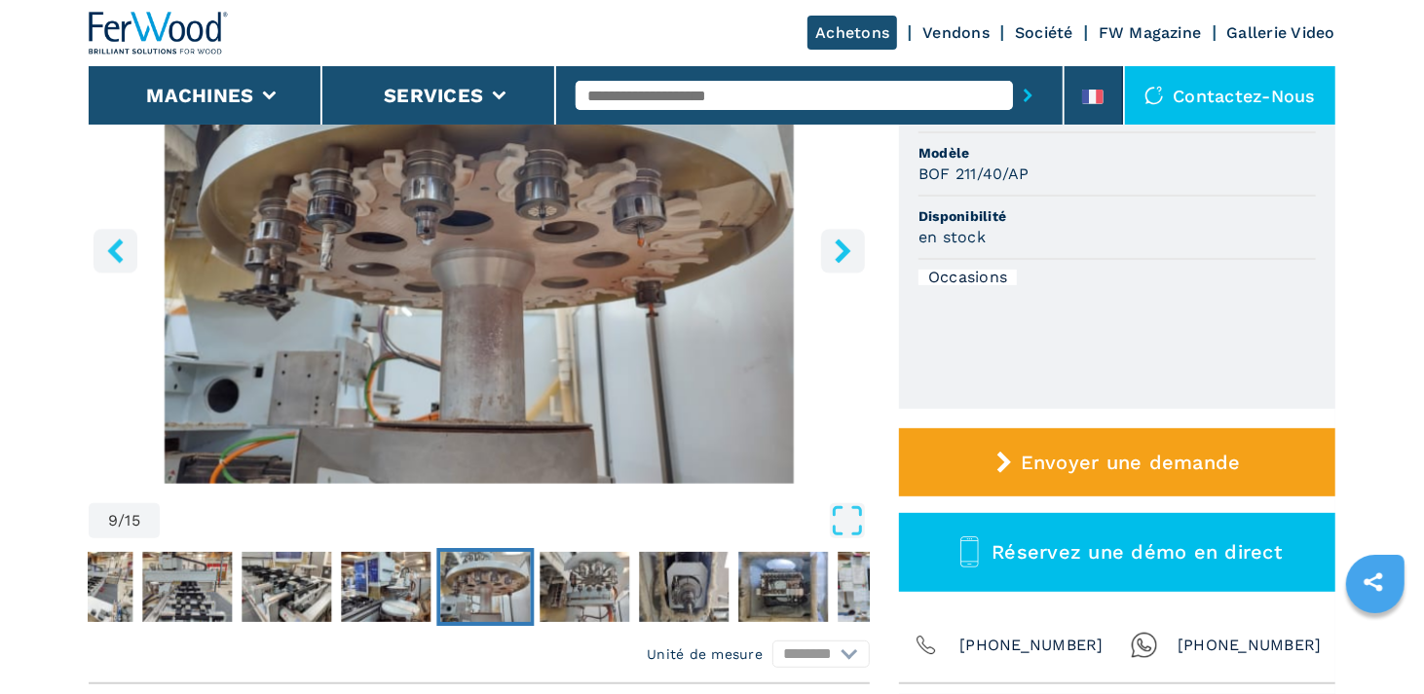
click at [839, 254] on icon "right-button" at bounding box center [843, 251] width 24 height 24
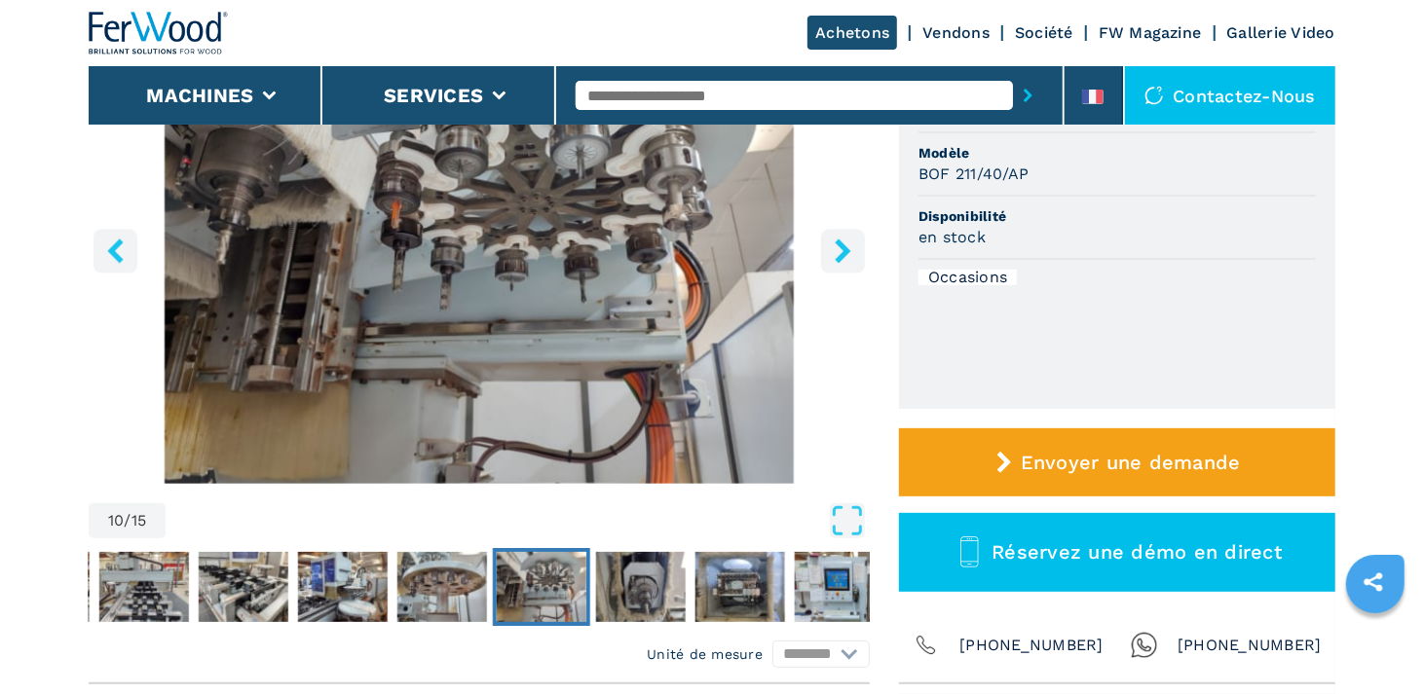
scroll to position [97, 0]
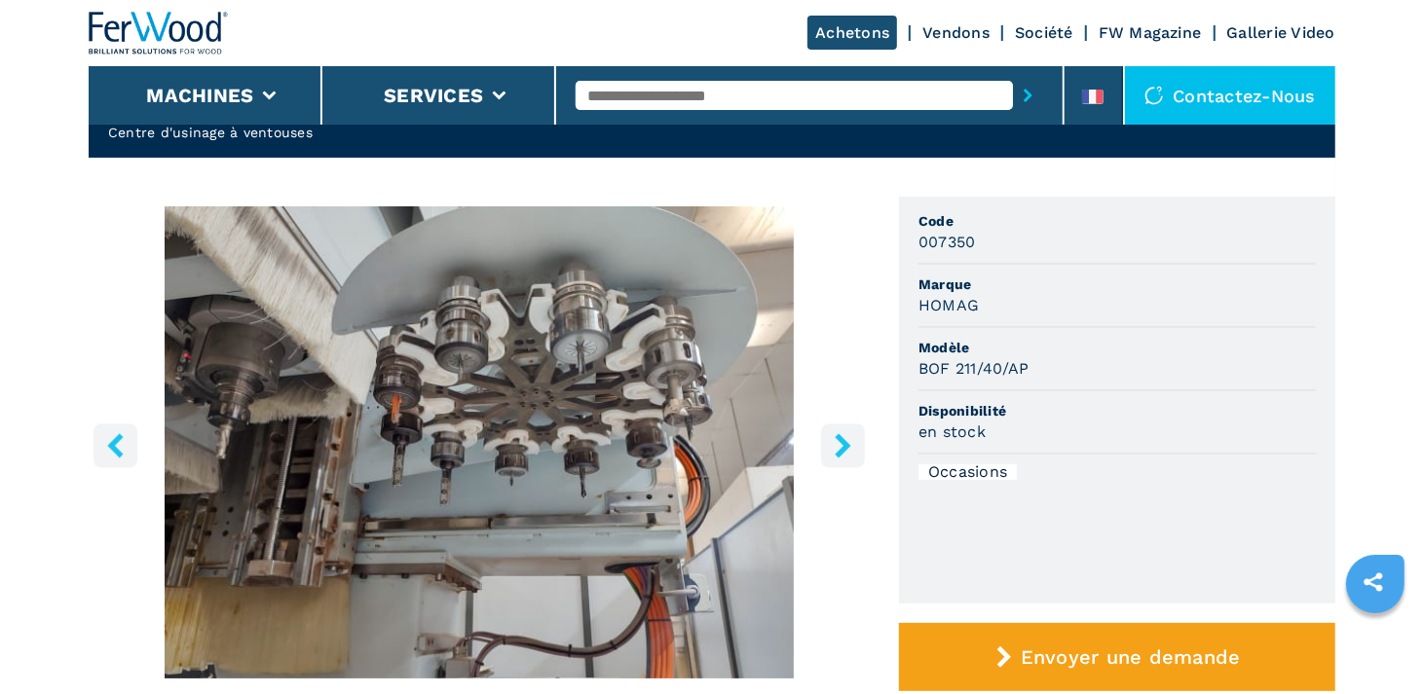
click at [837, 450] on icon "right-button" at bounding box center [843, 445] width 24 height 24
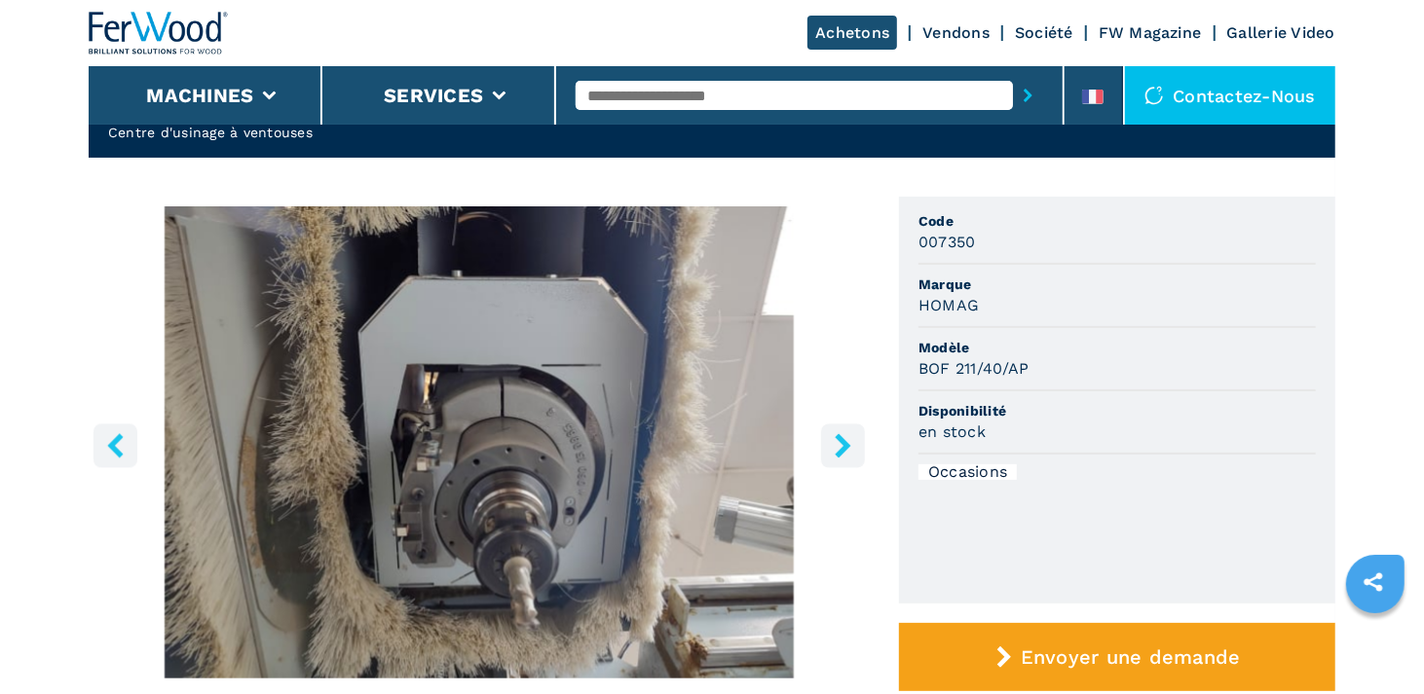
click at [838, 450] on icon "right-button" at bounding box center [843, 445] width 16 height 24
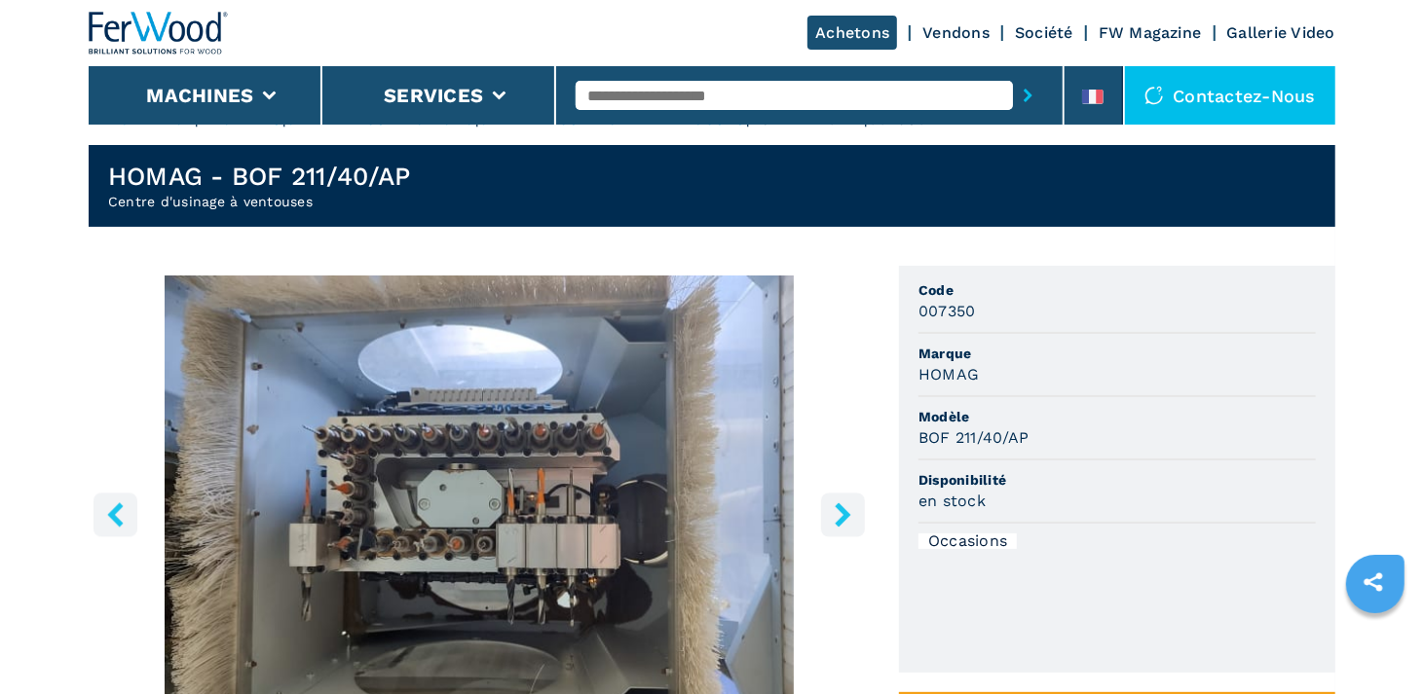
scroll to position [0, 0]
